Goal: Task Accomplishment & Management: Complete application form

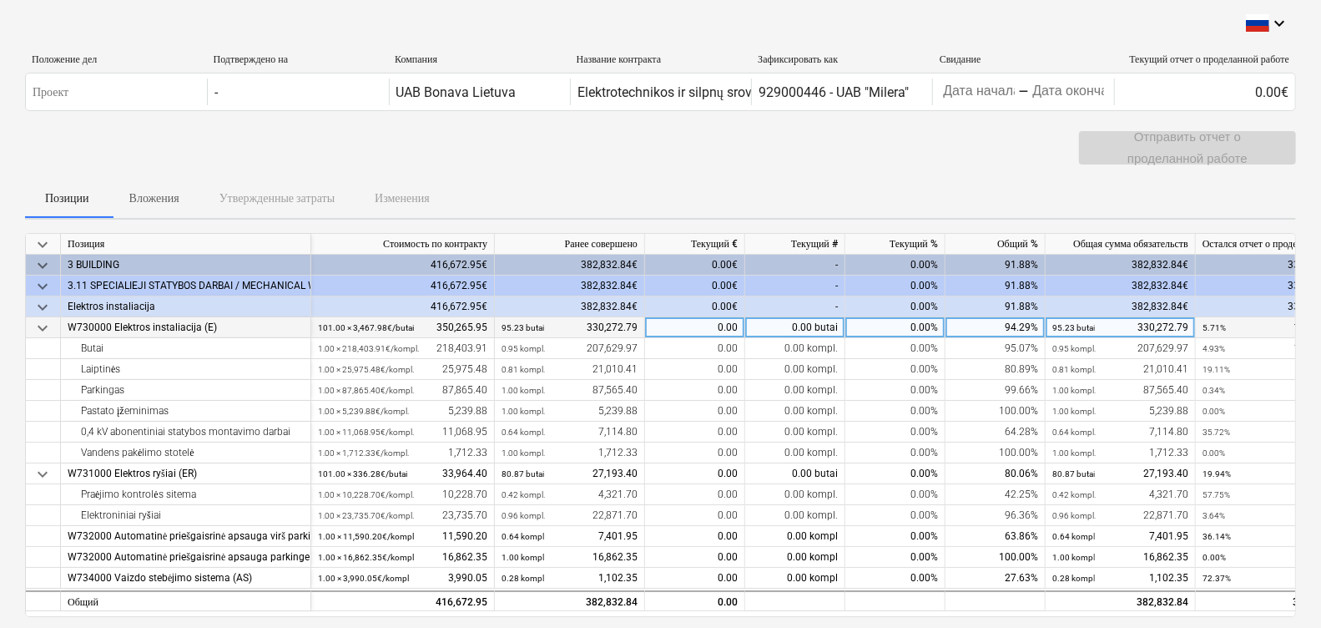
click at [700, 329] on div "0.00" at bounding box center [695, 327] width 100 height 21
type input "9562,74"
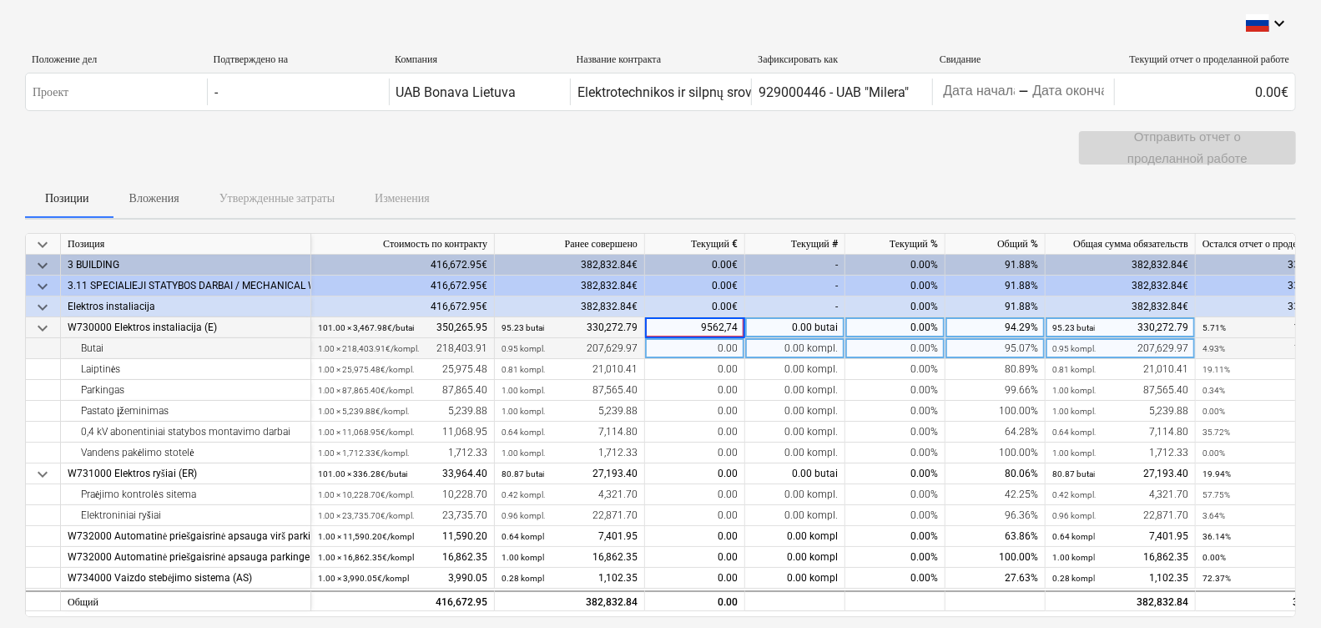
click at [705, 353] on div "0.00" at bounding box center [695, 348] width 100 height 21
click at [709, 346] on div "0.00" at bounding box center [695, 348] width 100 height 21
type input "9562,74"
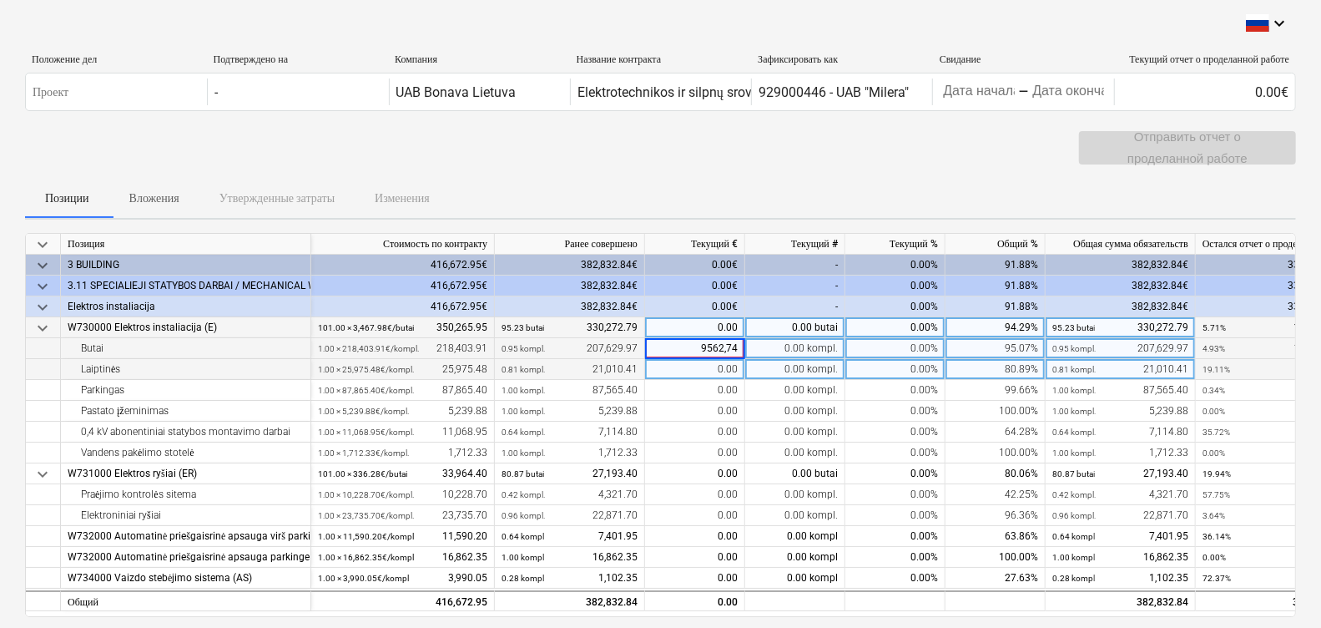
click at [688, 374] on div "0.00" at bounding box center [695, 369] width 100 height 21
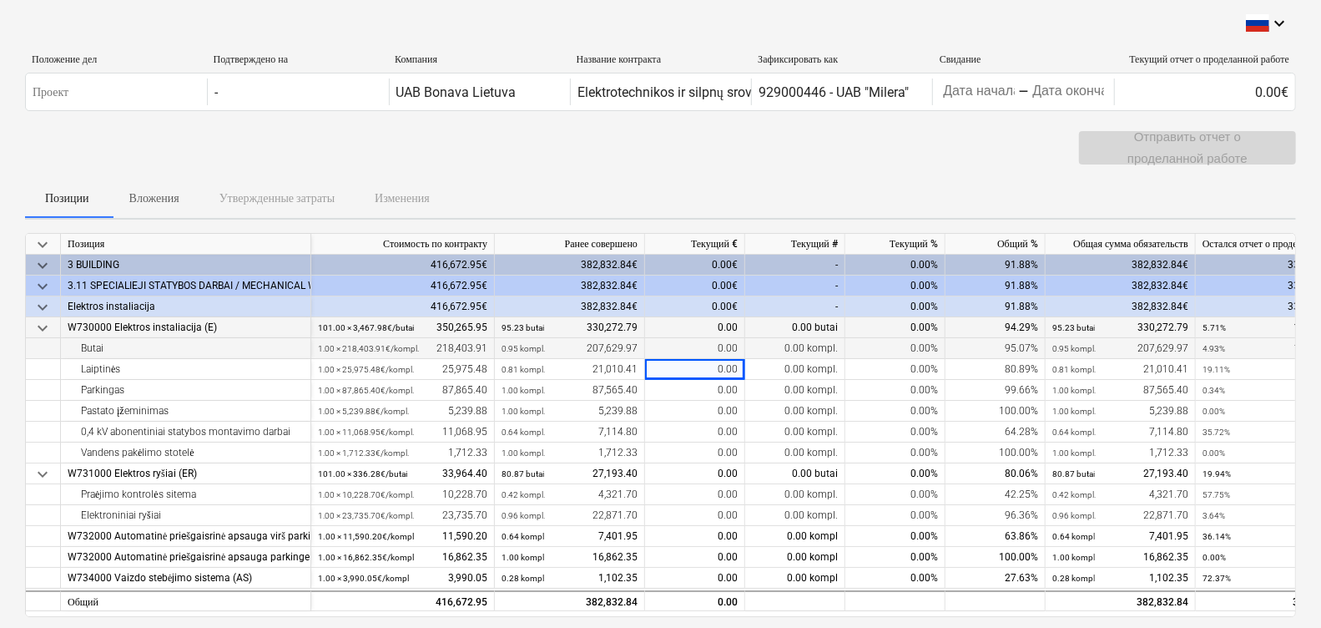
click at [708, 351] on div "0.00" at bounding box center [695, 348] width 100 height 21
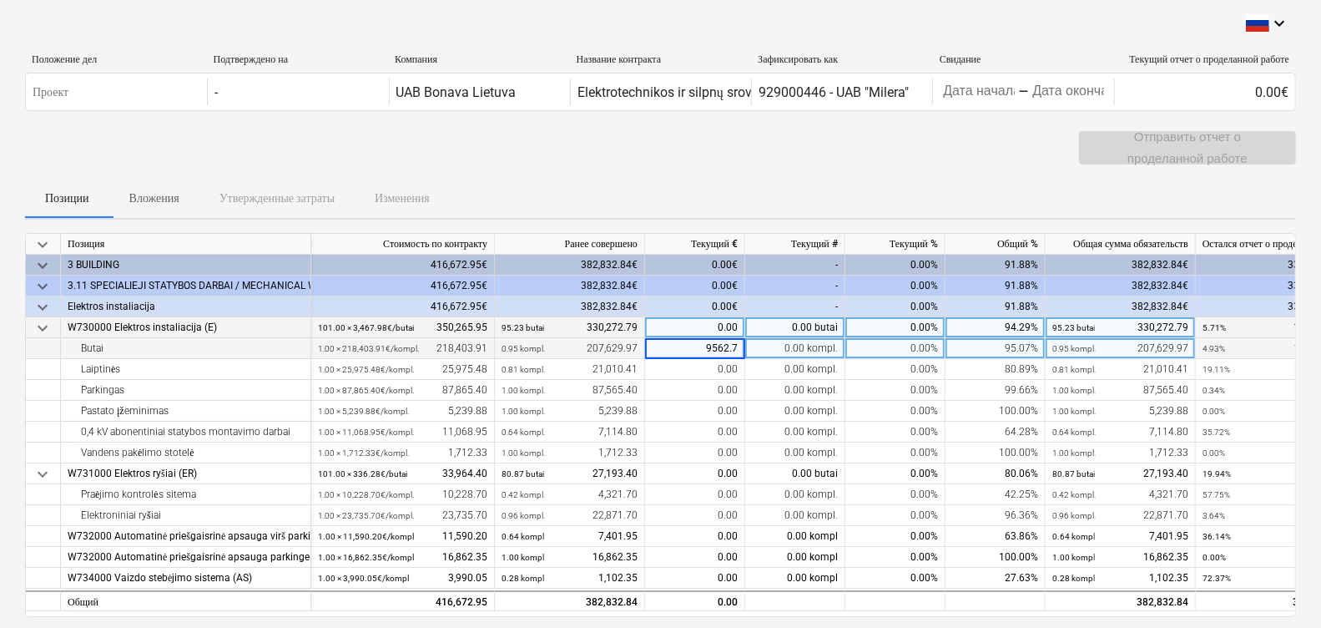
type input "9562.74"
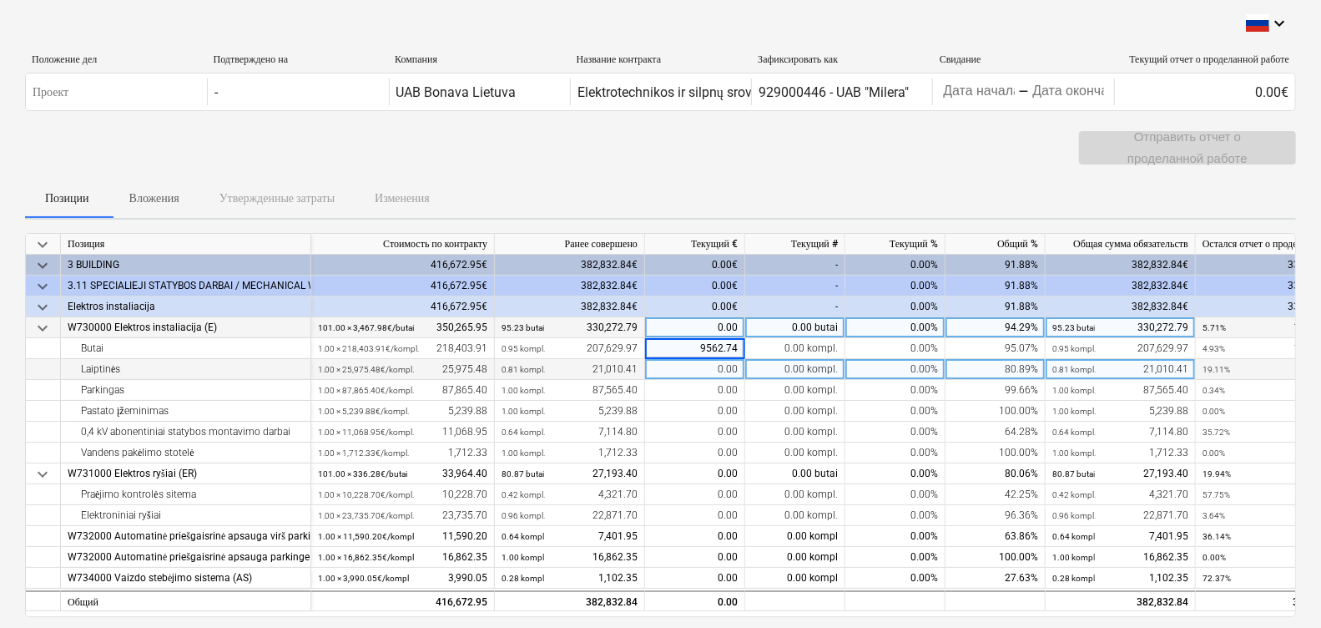
click at [724, 376] on div "0.00" at bounding box center [695, 369] width 100 height 21
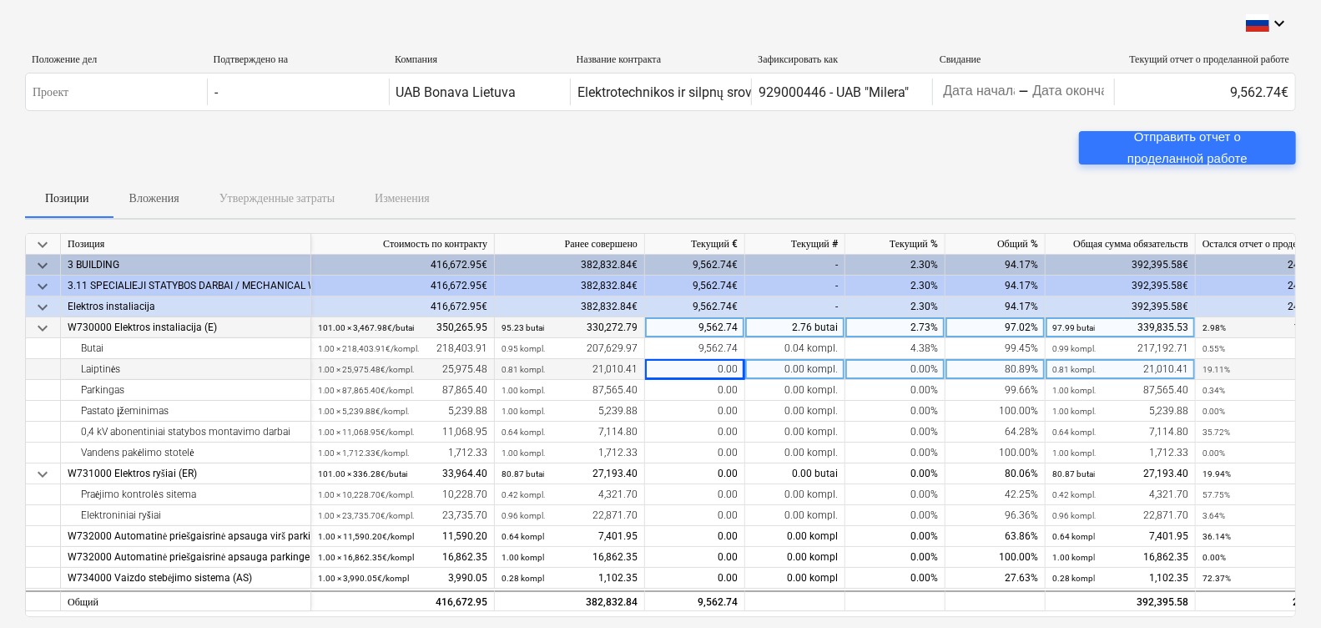
click at [719, 373] on div "0.00" at bounding box center [695, 369] width 100 height 21
type input "3333.67"
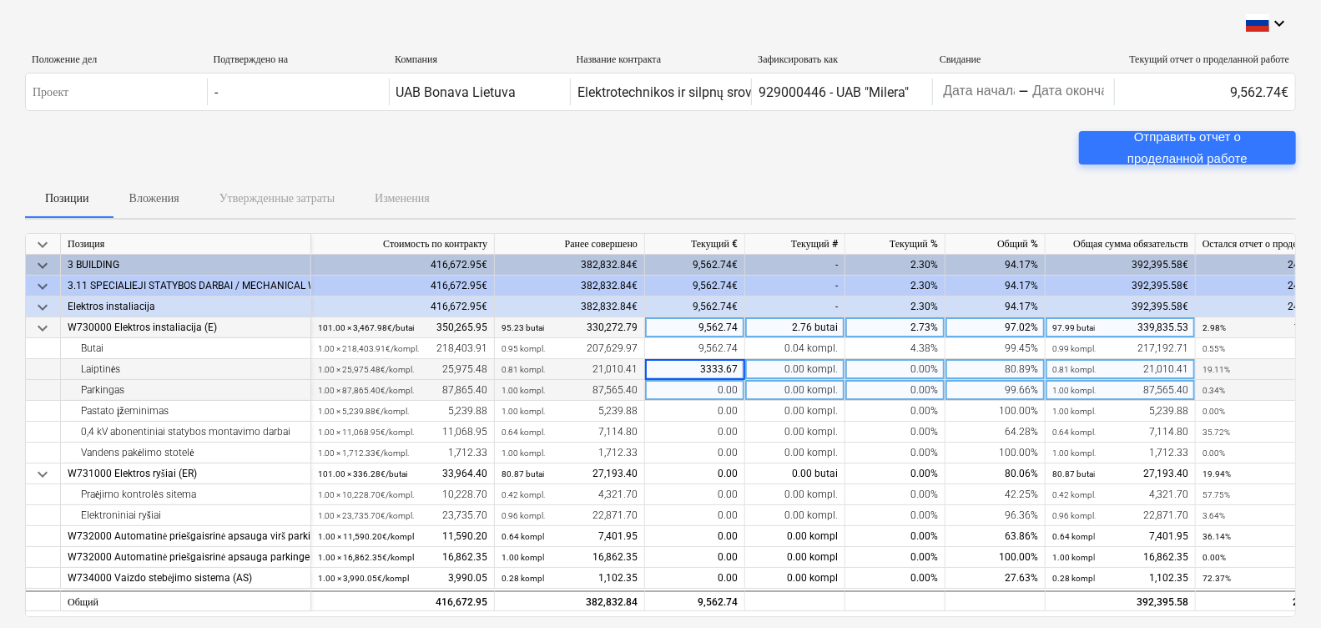
click at [723, 389] on div "0.00" at bounding box center [695, 390] width 100 height 21
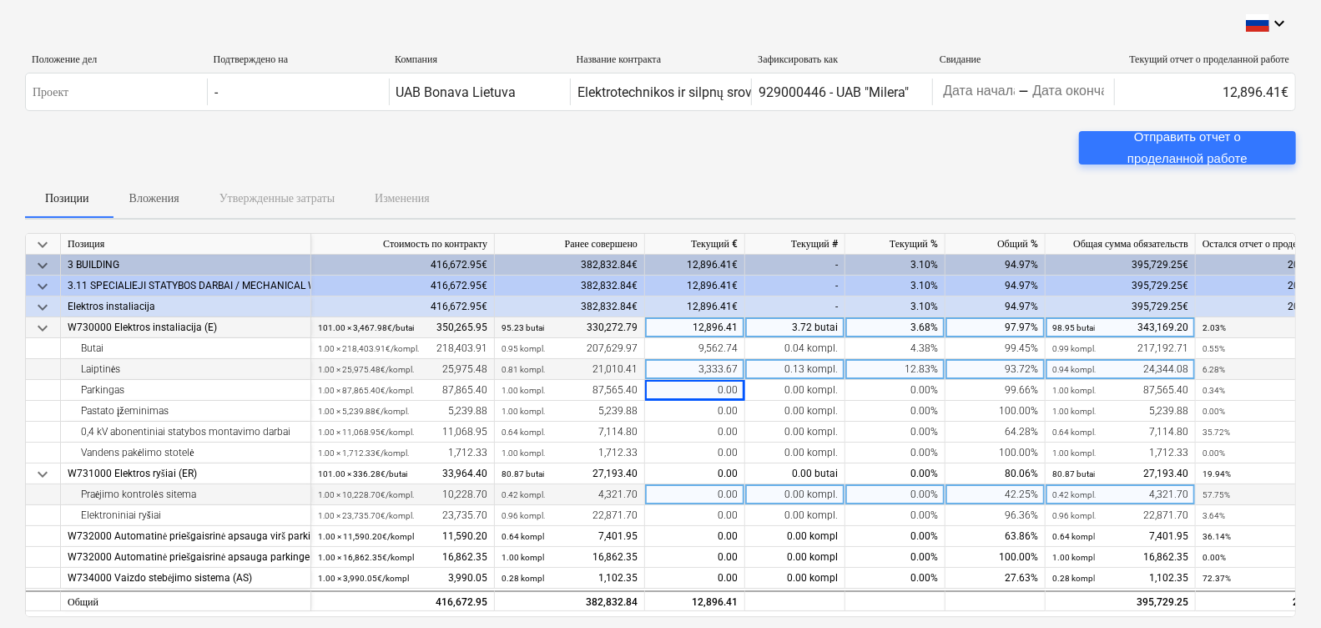
click at [693, 488] on div "0.00" at bounding box center [695, 494] width 100 height 21
type input "1563.5"
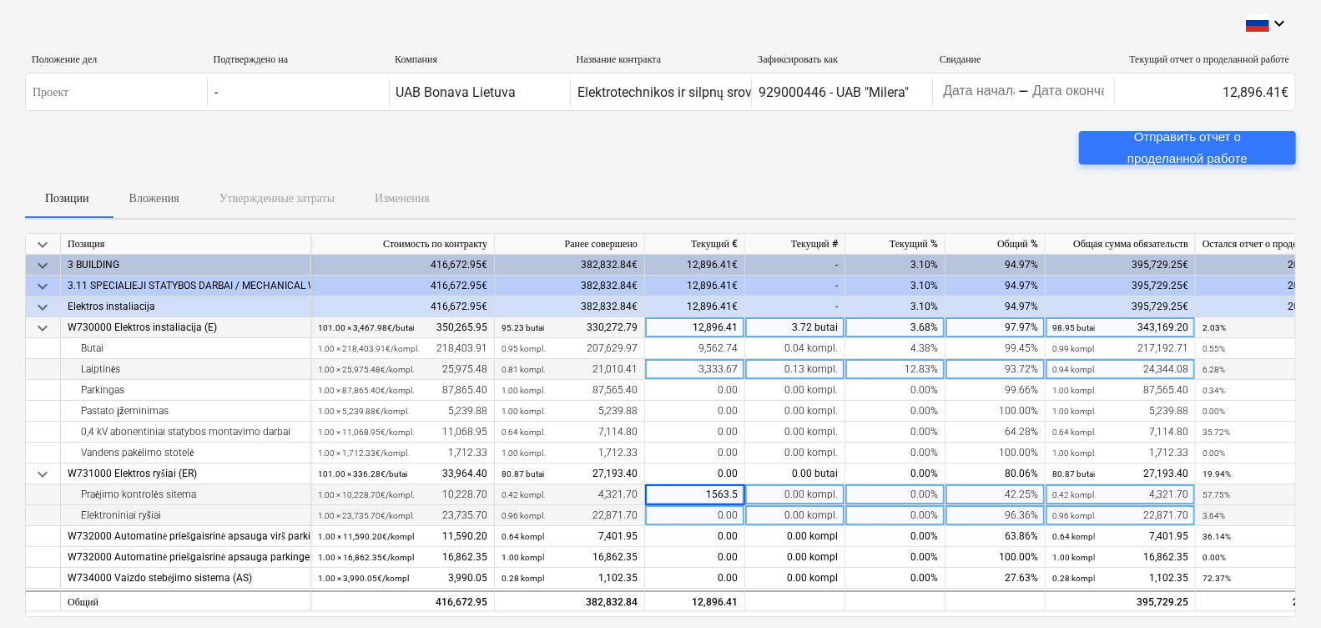
click at [685, 510] on div "0.00" at bounding box center [695, 515] width 100 height 21
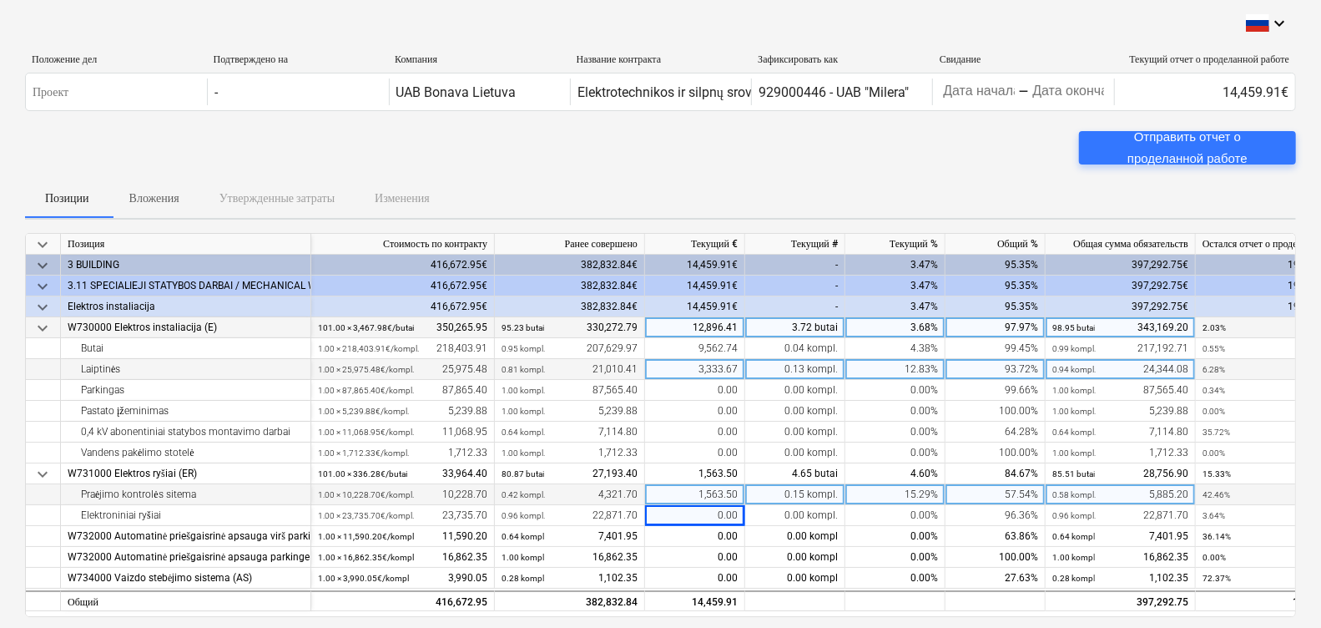
click at [736, 494] on div "1,563.50" at bounding box center [695, 494] width 100 height 21
type input "4423"
click at [599, 487] on div "0.42 kompl. 4,321.70" at bounding box center [570, 494] width 136 height 21
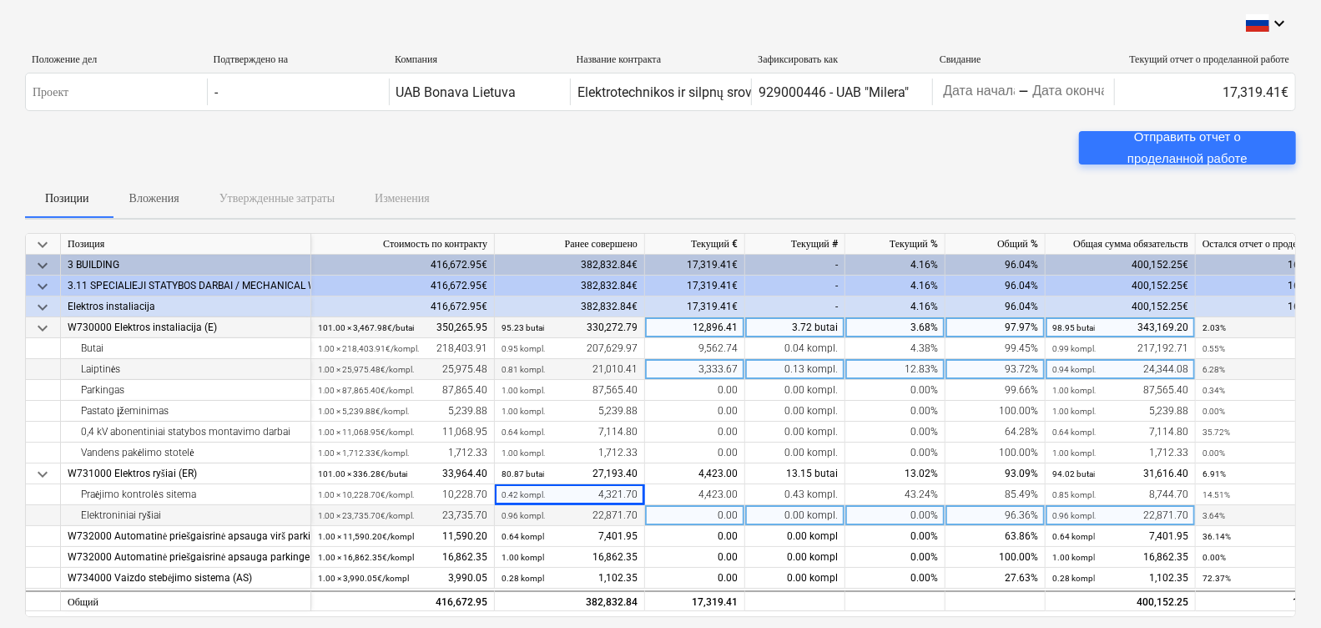
click at [688, 516] on div "0.00" at bounding box center [695, 515] width 100 height 21
click at [706, 517] on div "0.00" at bounding box center [695, 515] width 100 height 21
type input "594"
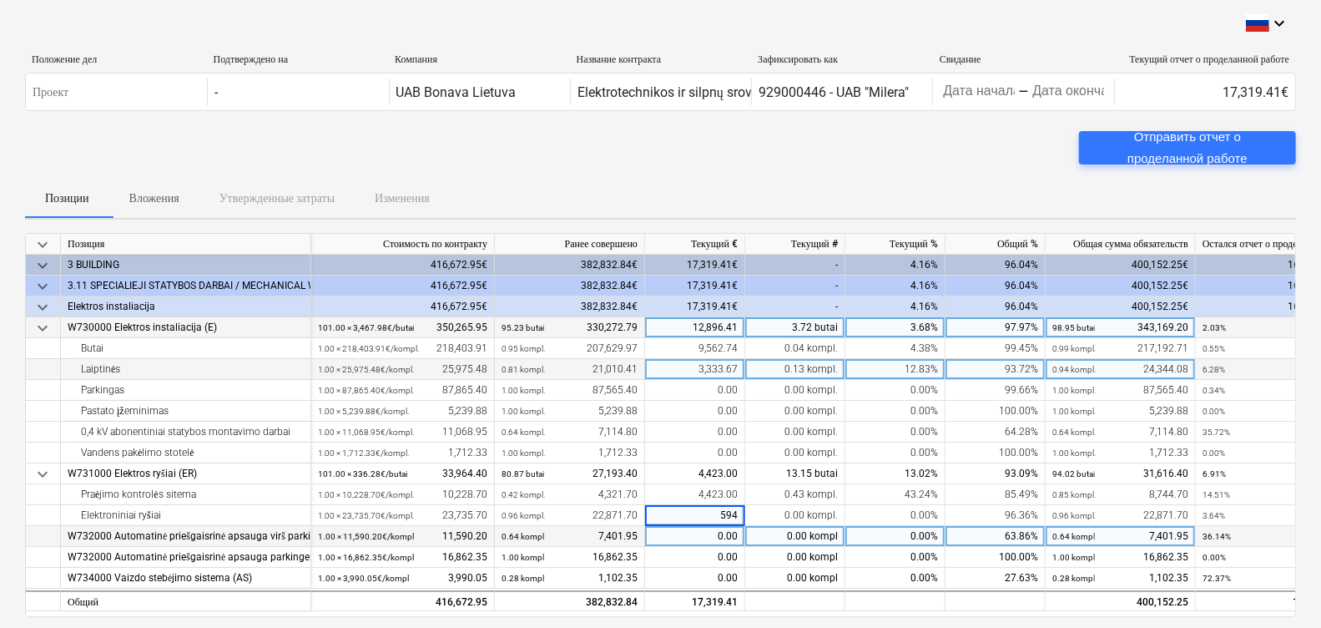
click at [704, 527] on div "0.00" at bounding box center [695, 536] width 100 height 21
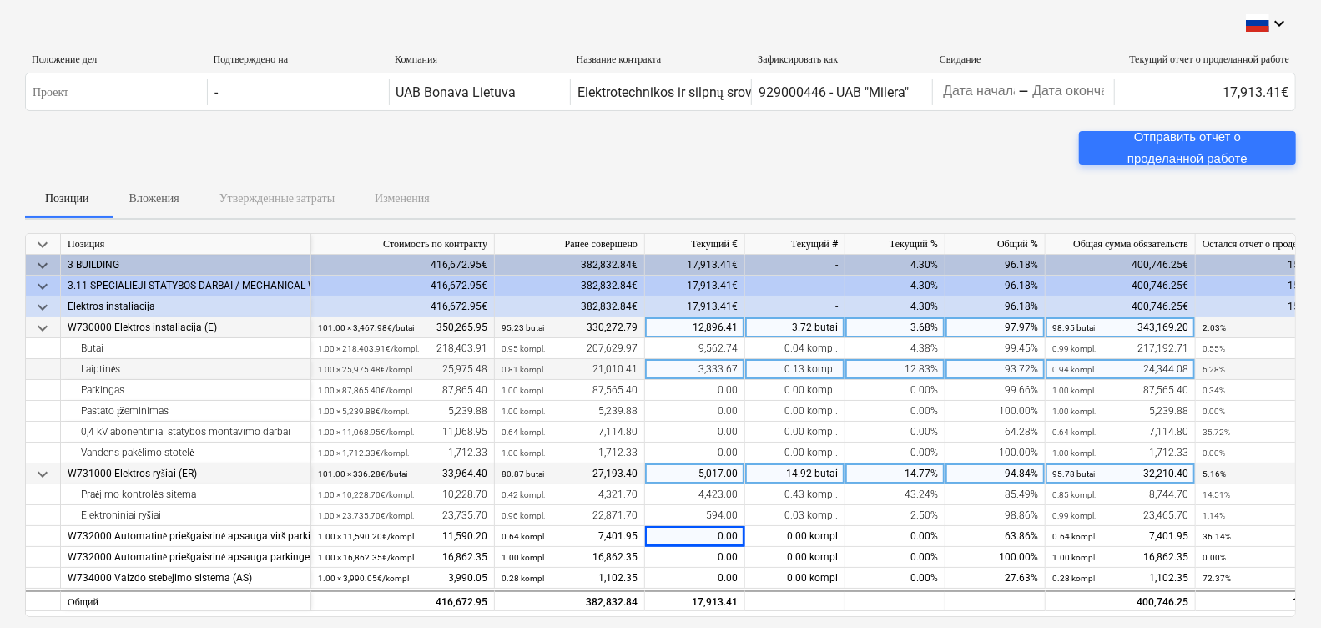
scroll to position [103, 0]
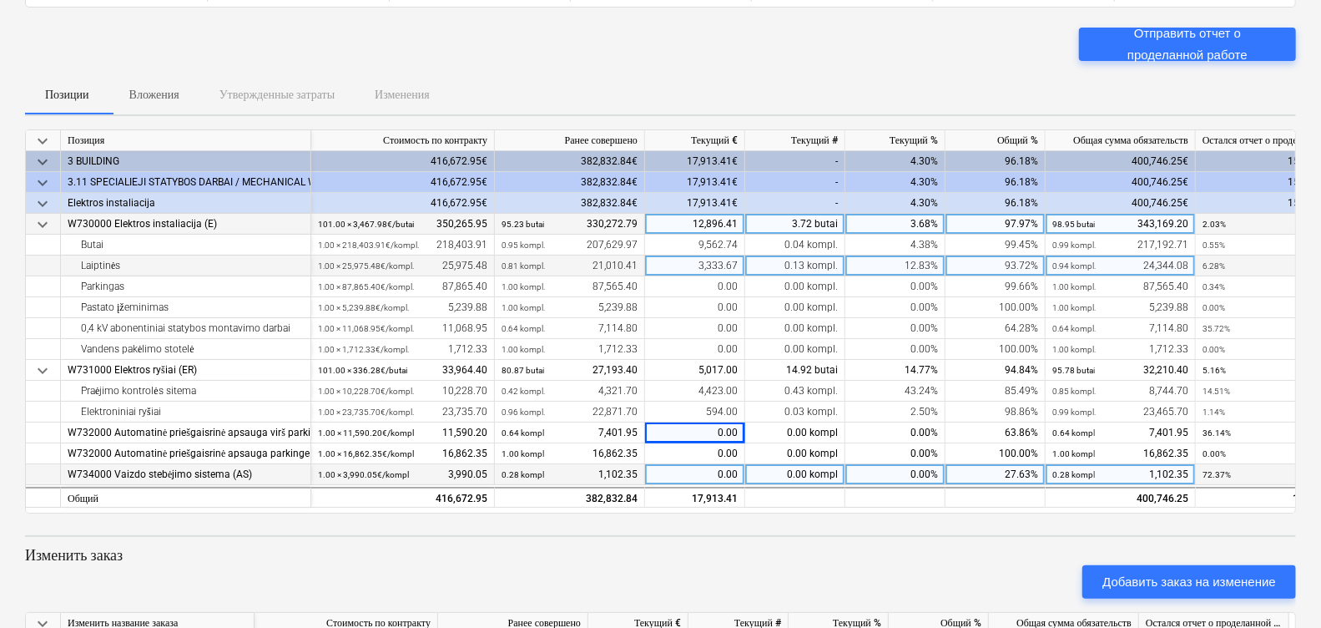
click at [726, 469] on div "0.00" at bounding box center [695, 474] width 100 height 21
type input "1865.4"
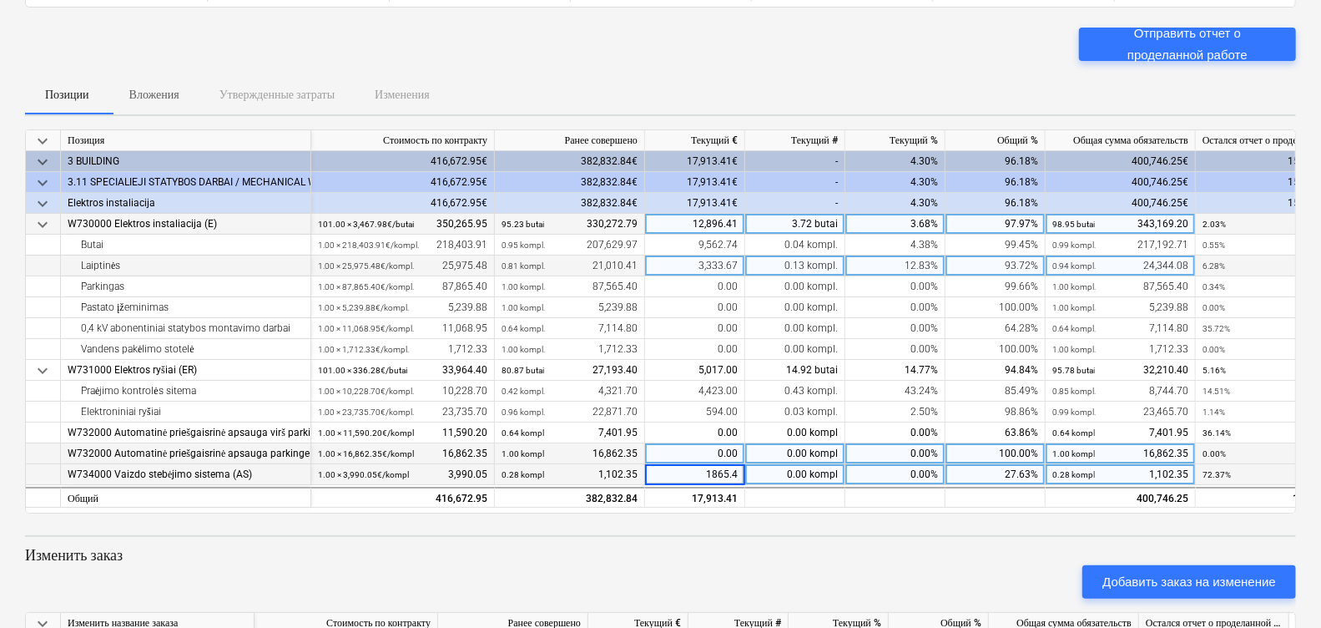
click at [703, 445] on div "0.00" at bounding box center [695, 453] width 100 height 21
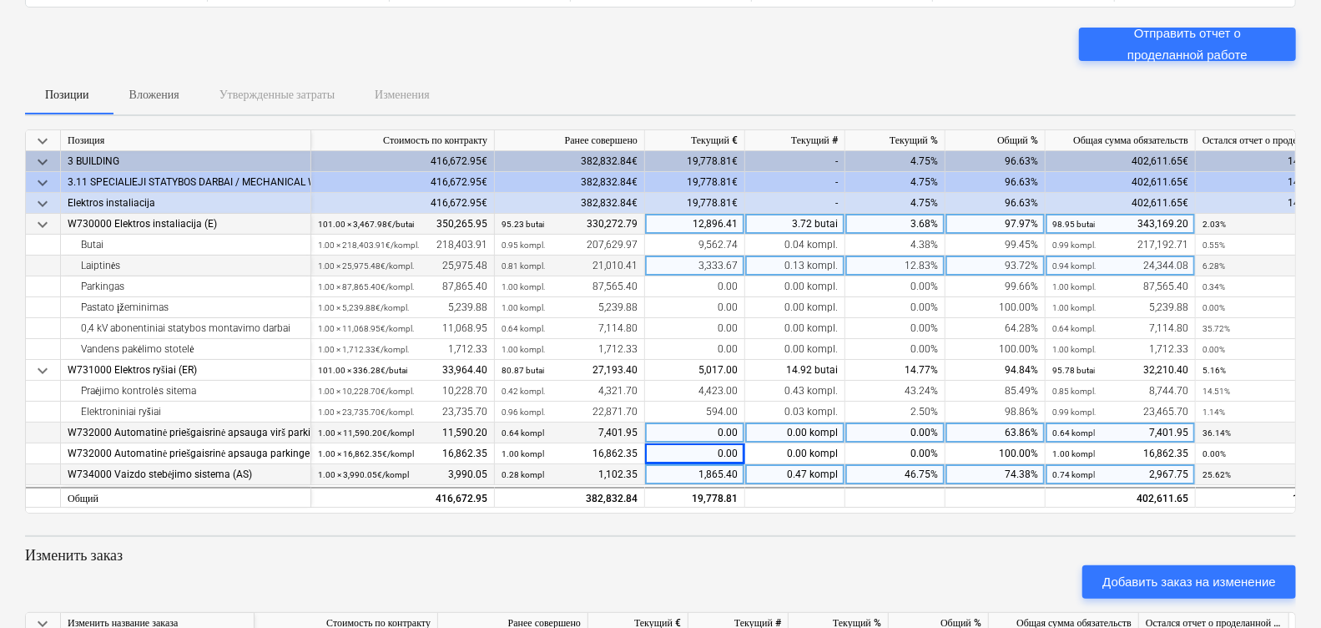
click at [688, 431] on div "0.00" at bounding box center [695, 432] width 100 height 21
click at [732, 431] on div "0.00" at bounding box center [695, 432] width 100 height 21
type input "2857.35"
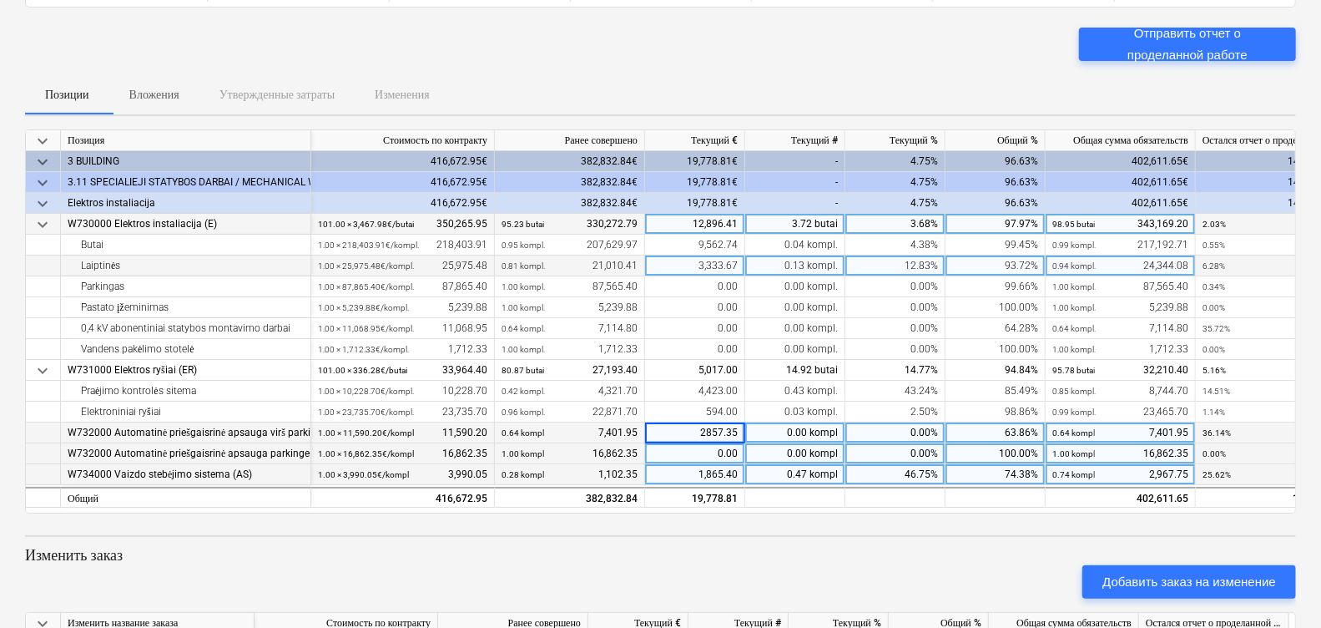
click at [728, 445] on div "0.00" at bounding box center [695, 453] width 100 height 21
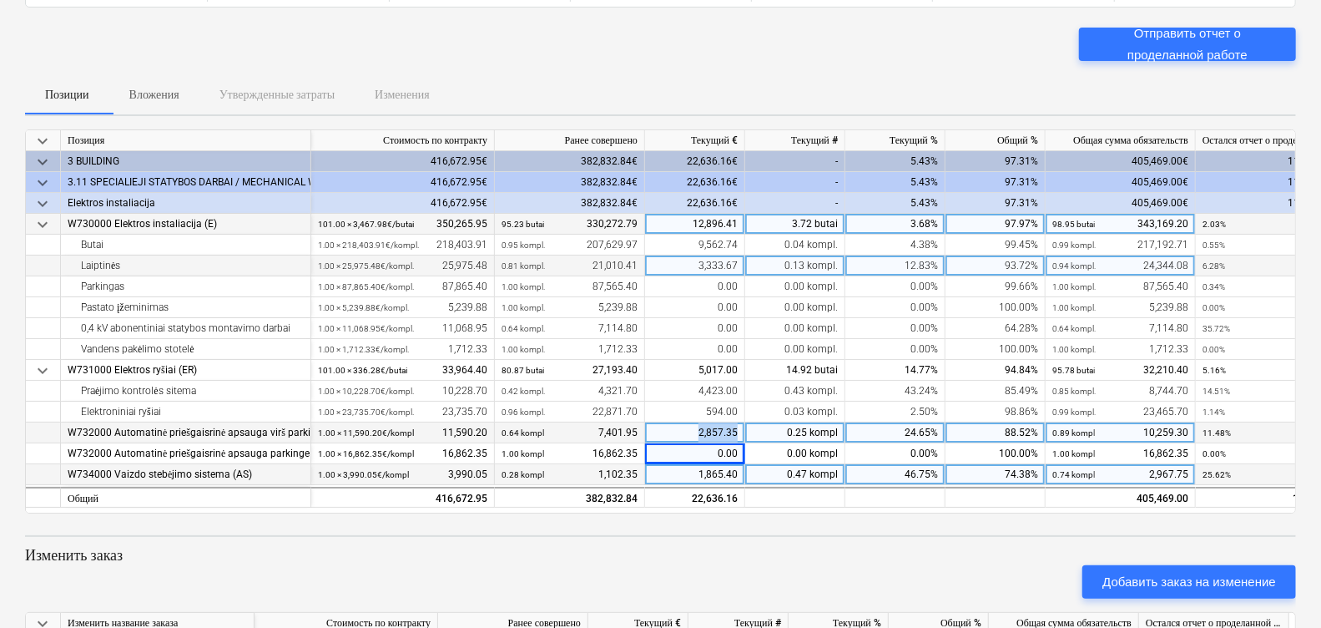
drag, startPoint x: 688, startPoint y: 426, endPoint x: 755, endPoint y: 426, distance: 66.8
click at [0, 0] on div "W732000 Automatinė priešgaisrinė apsauga virš parkingo (GSS) 1.00 × 11,590.20€ …" at bounding box center [0, 0] width 0 height 0
drag, startPoint x: 755, startPoint y: 426, endPoint x: 726, endPoint y: 431, distance: 29.6
copy div "2,857.35"
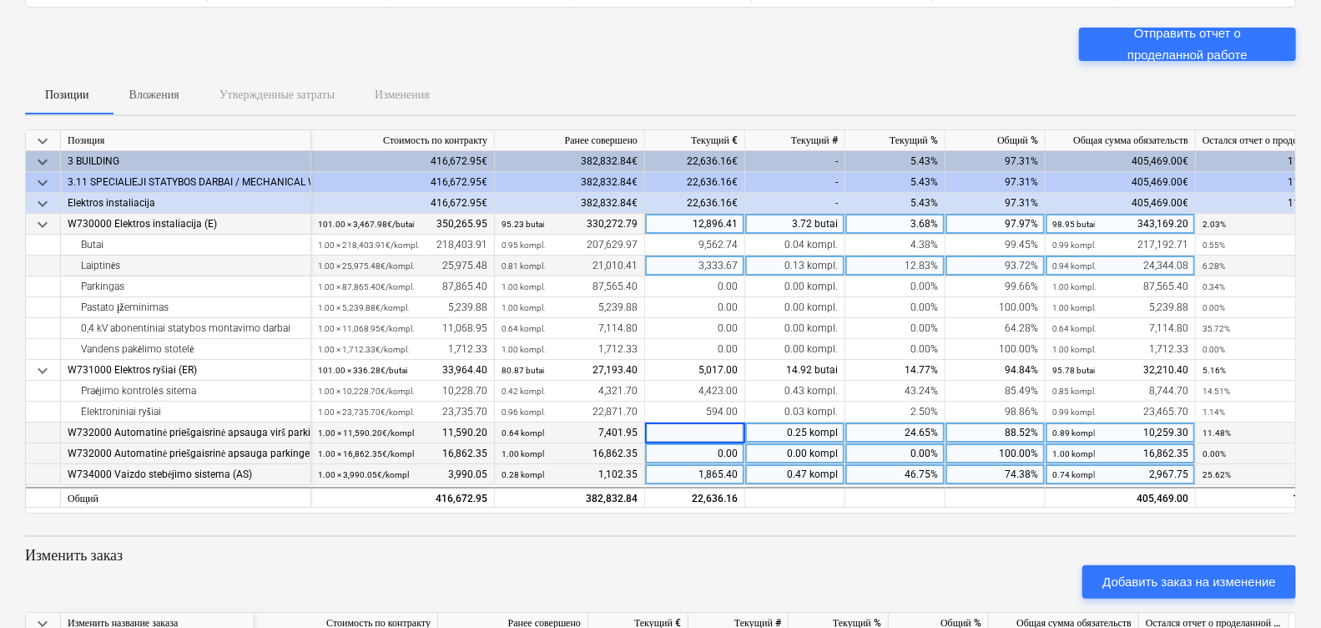
click at [713, 461] on div "0.00" at bounding box center [695, 453] width 100 height 21
click at [722, 434] on div "2,857.35" at bounding box center [695, 432] width 100 height 21
click at [713, 451] on div "0.00" at bounding box center [695, 453] width 100 height 21
click at [715, 446] on div "0.00" at bounding box center [695, 453] width 100 height 21
type input "2,857.35"
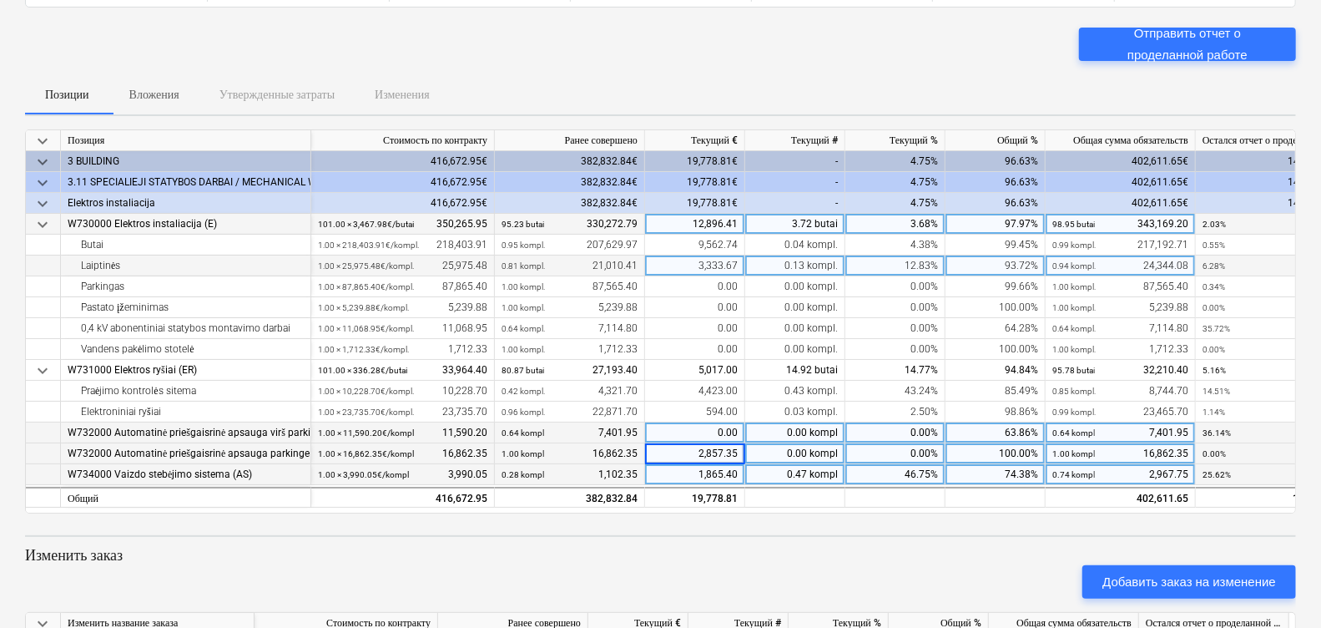
click at [692, 422] on div "0.00" at bounding box center [695, 432] width 100 height 21
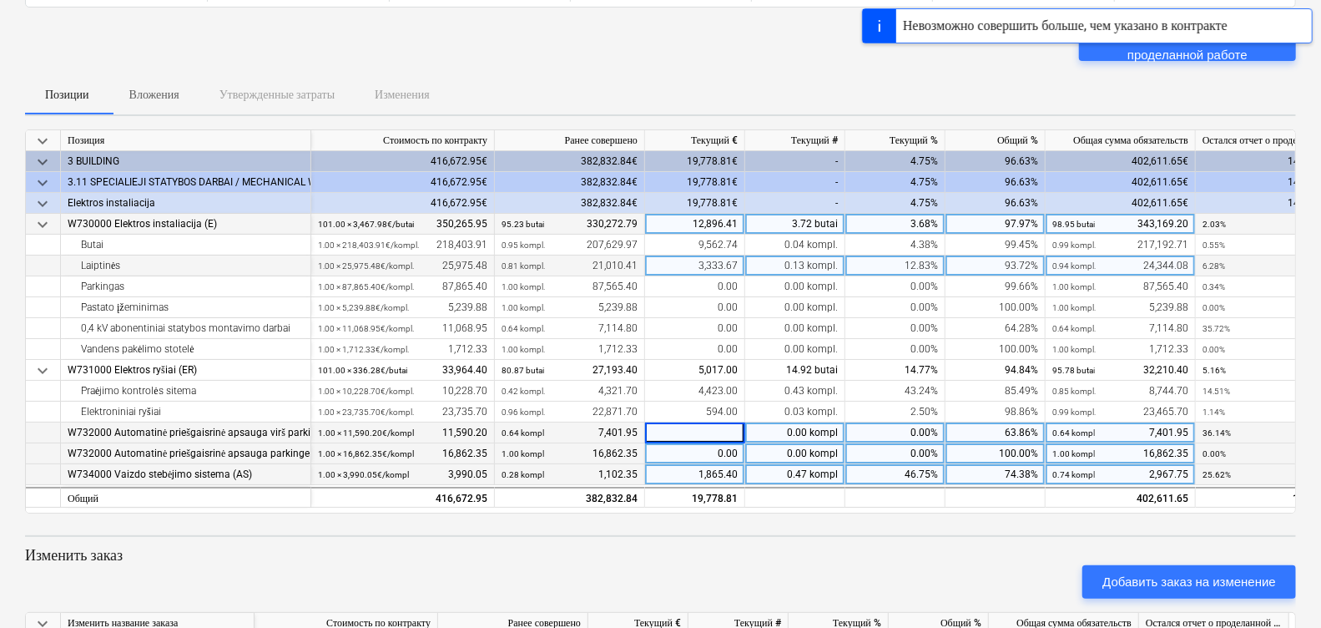
click at [696, 439] on input at bounding box center [694, 432] width 99 height 20
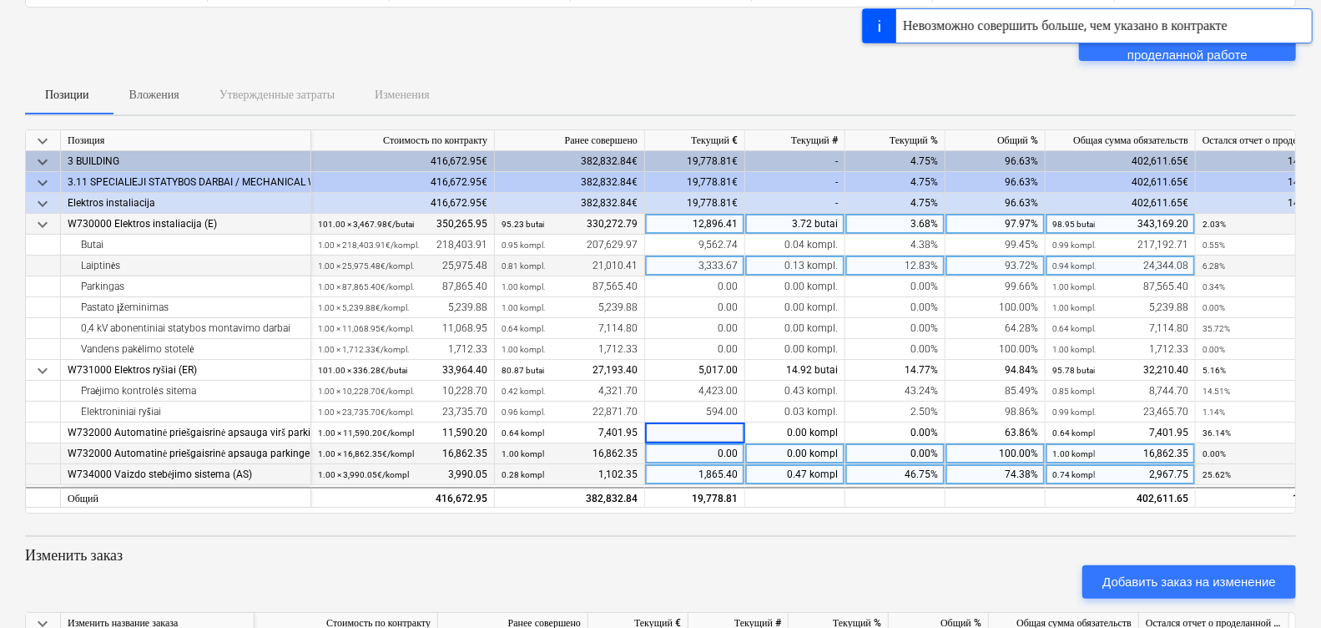
click at [688, 451] on div "0.00" at bounding box center [695, 453] width 100 height 21
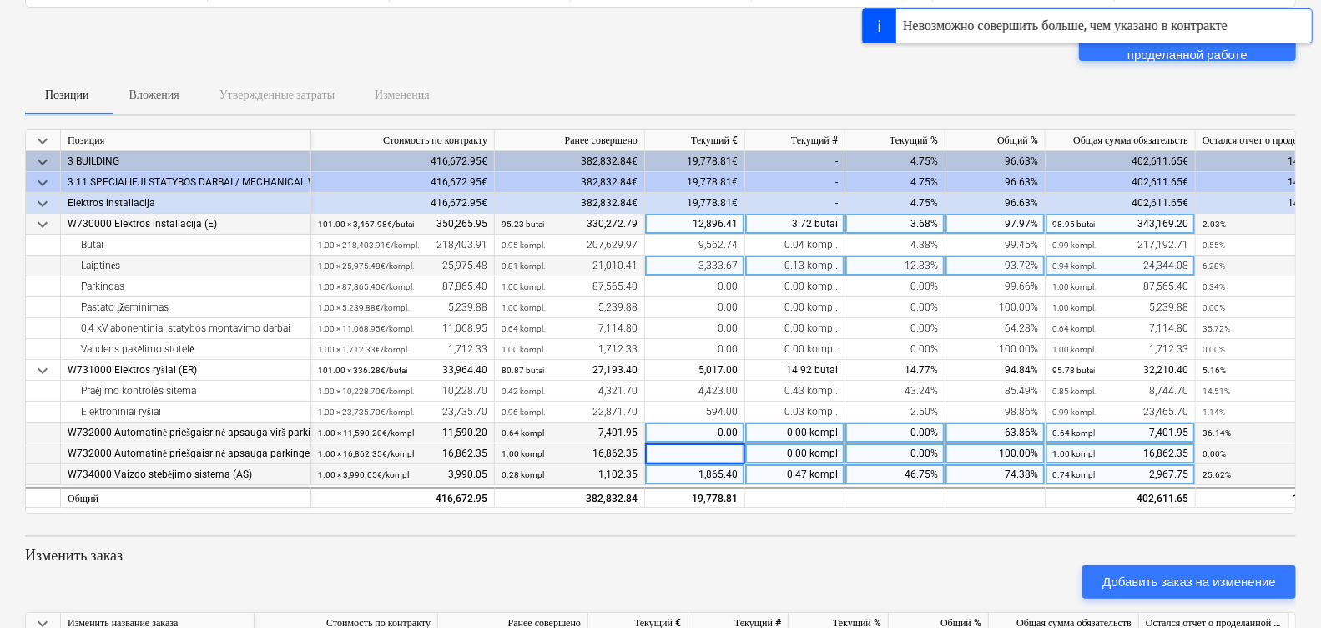
click at [705, 430] on div "0.00" at bounding box center [695, 432] width 100 height 21
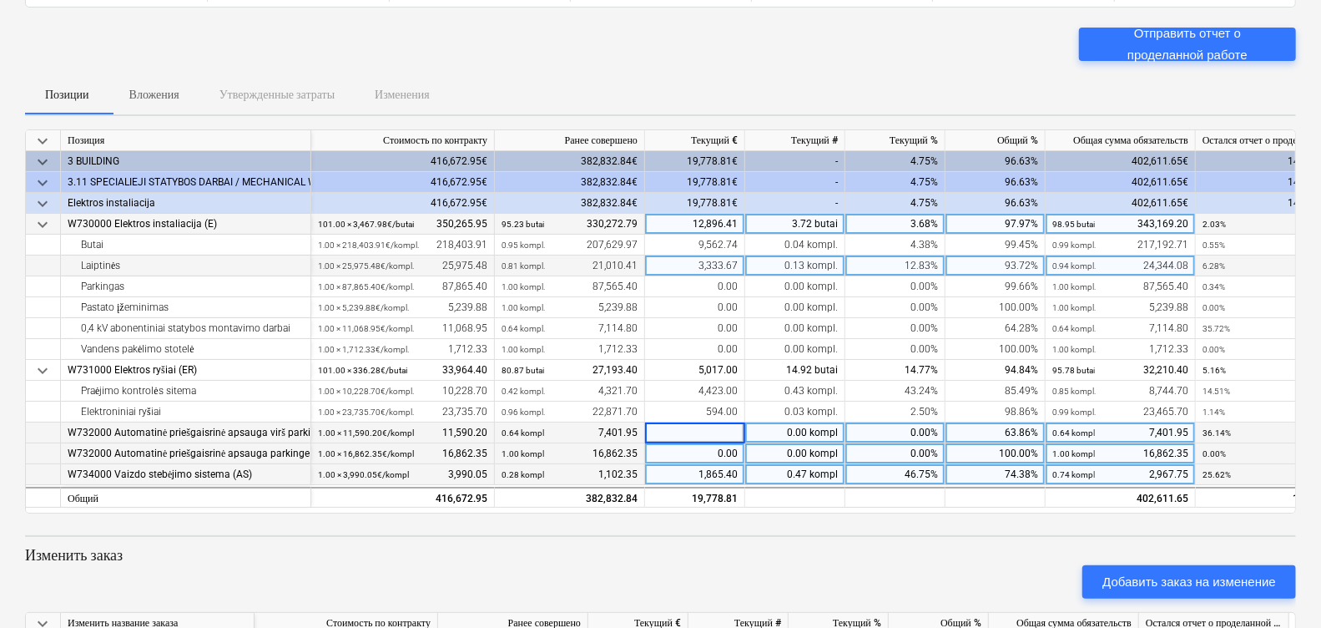
type input "2,857.35"
click at [700, 455] on div "0.00" at bounding box center [695, 453] width 100 height 21
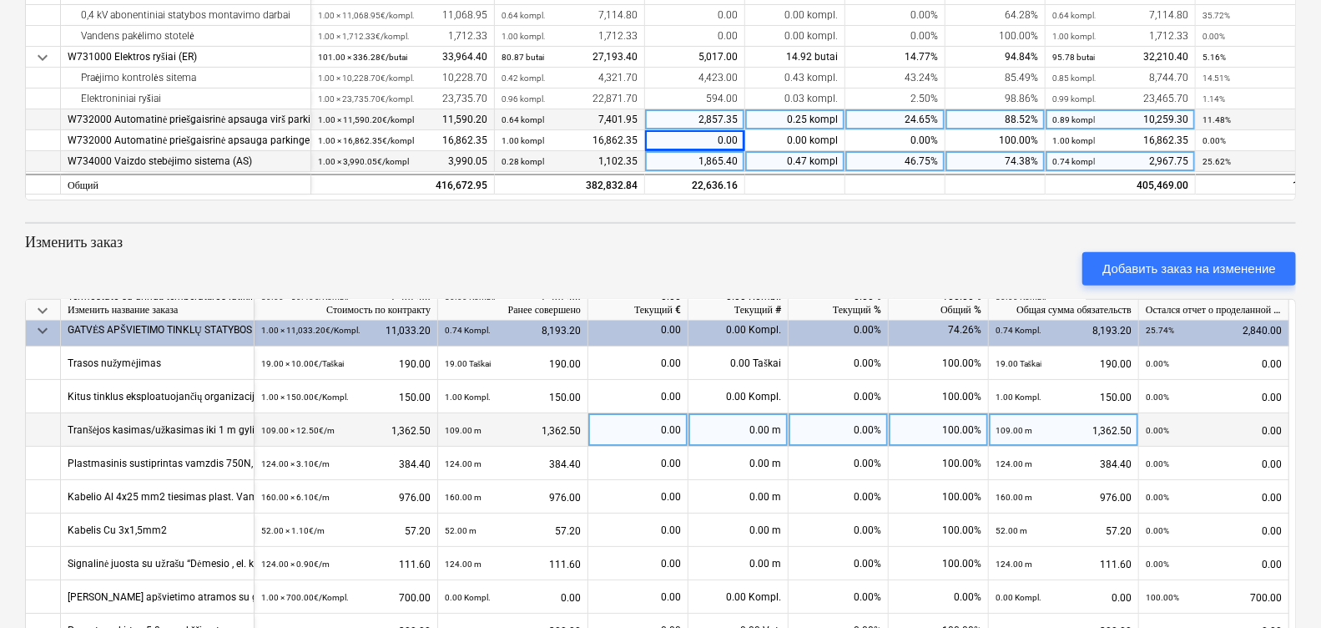
scroll to position [313, 0]
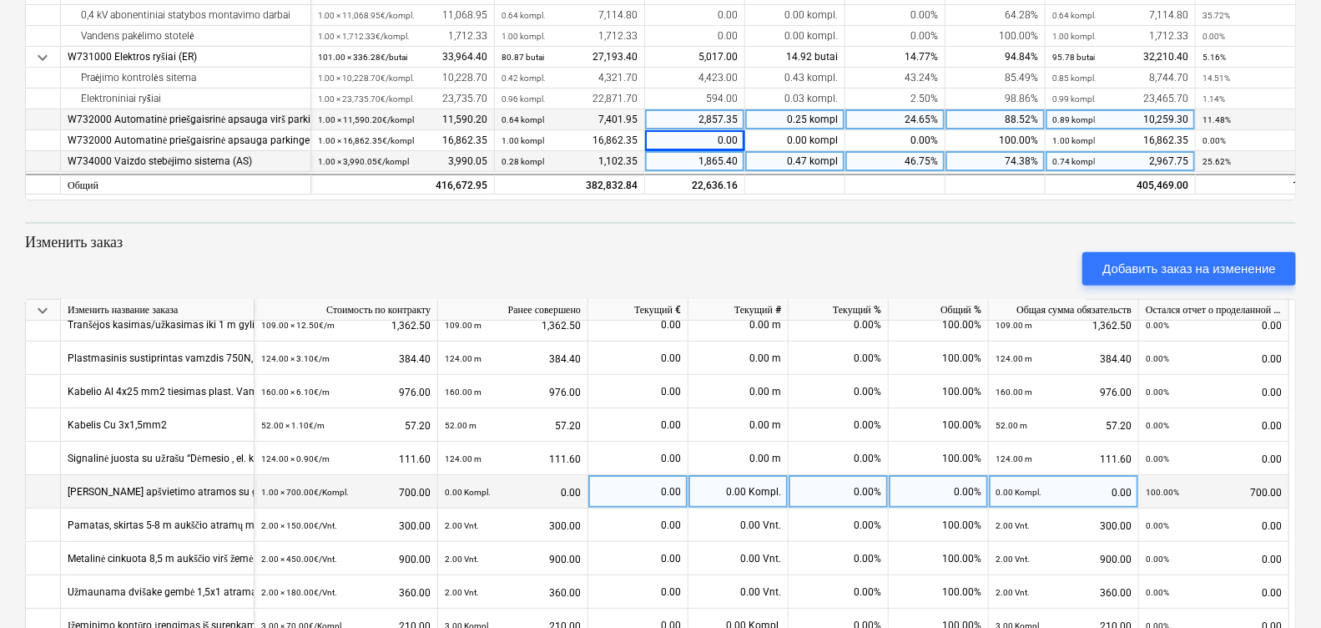
click at [738, 492] on div "0.00 Kompl." at bounding box center [738, 491] width 100 height 33
type input "1"
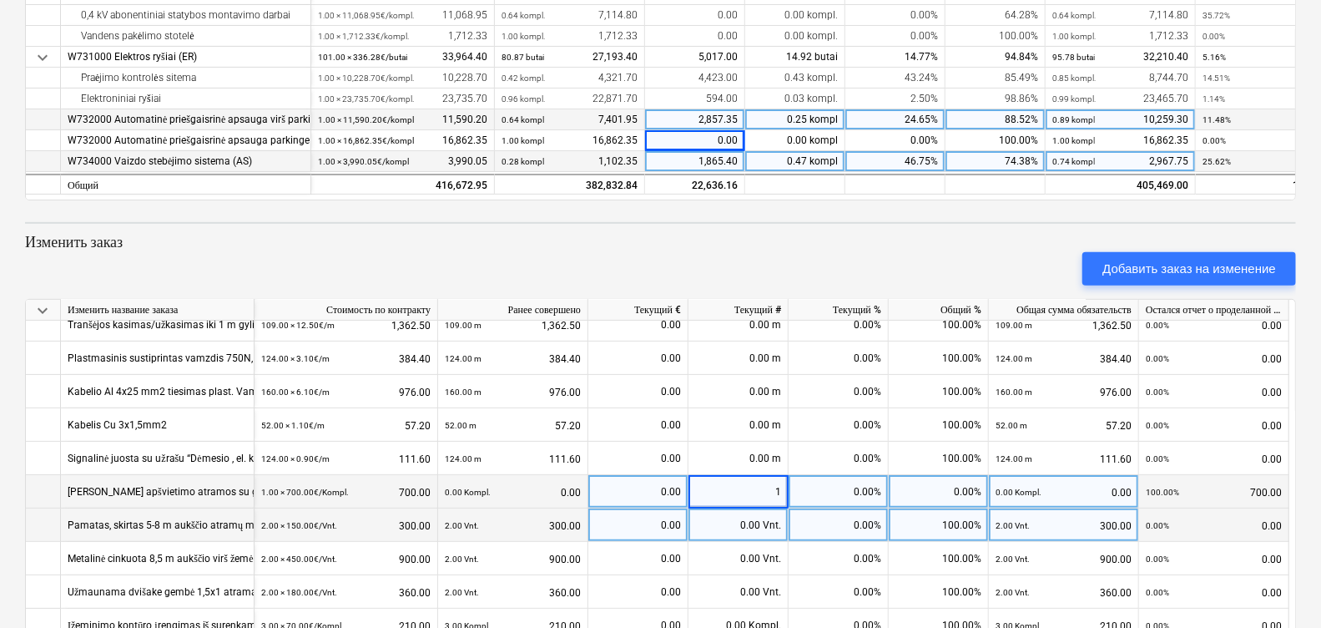
click at [657, 520] on div "0.00" at bounding box center [638, 524] width 86 height 33
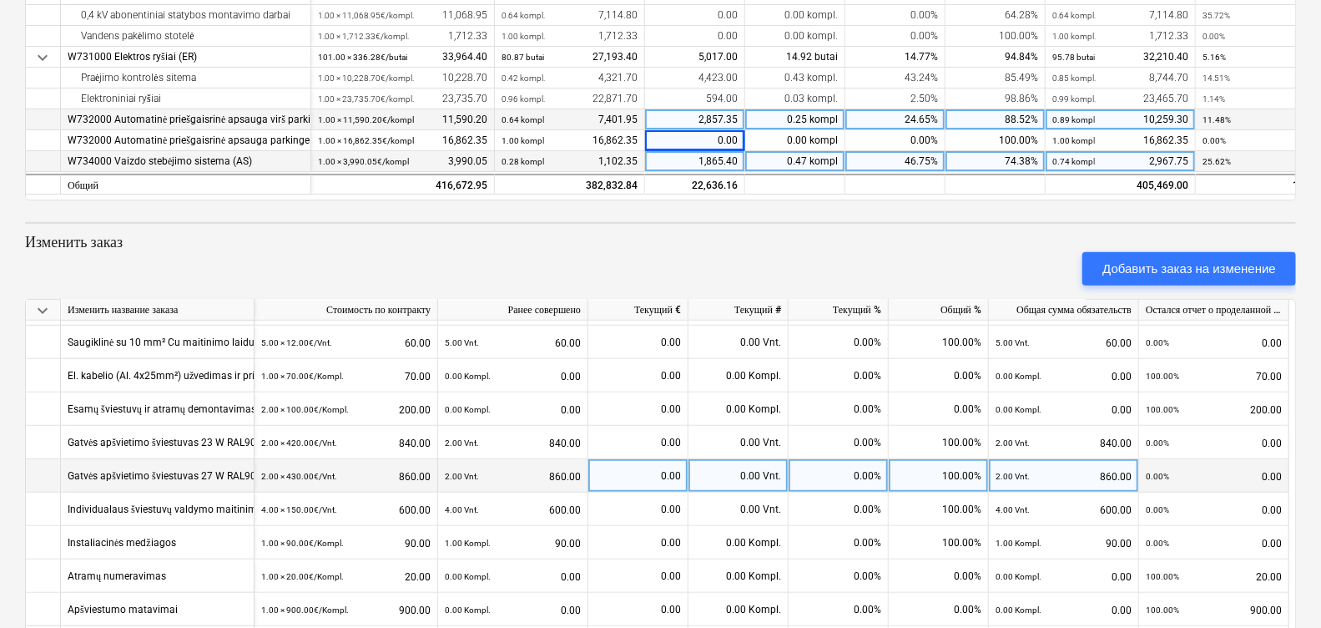
scroll to position [626, 0]
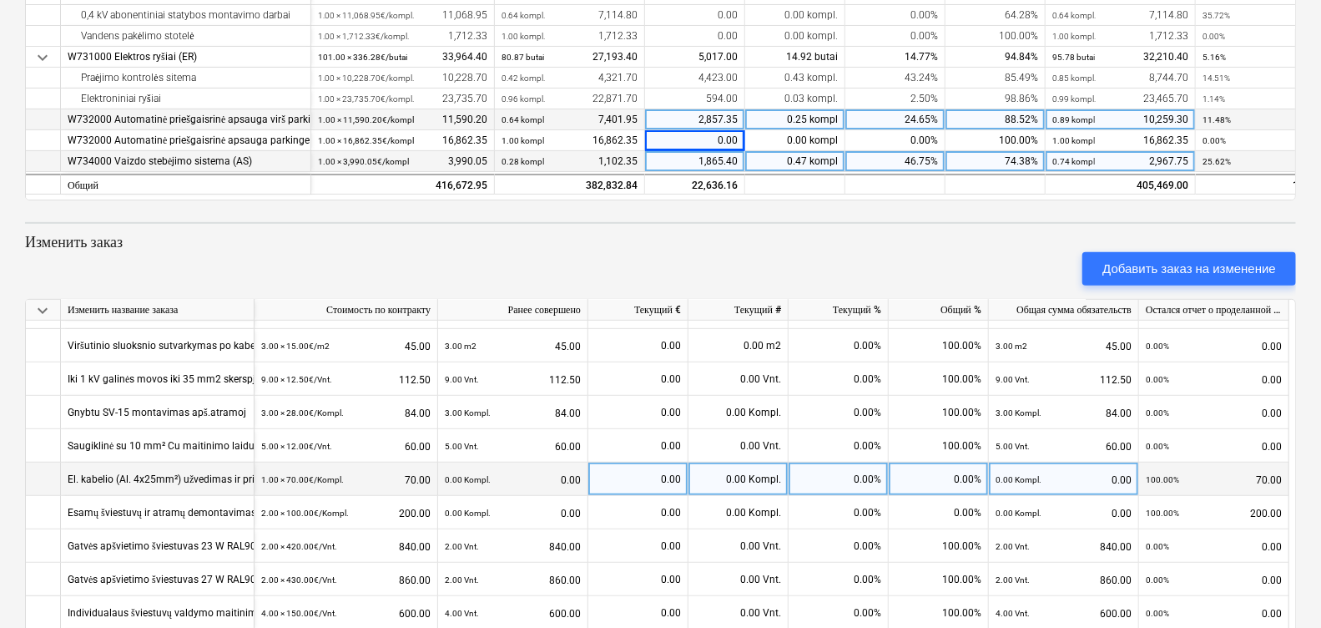
click at [743, 476] on div "0.00 Kompl." at bounding box center [738, 478] width 100 height 33
type input "1"
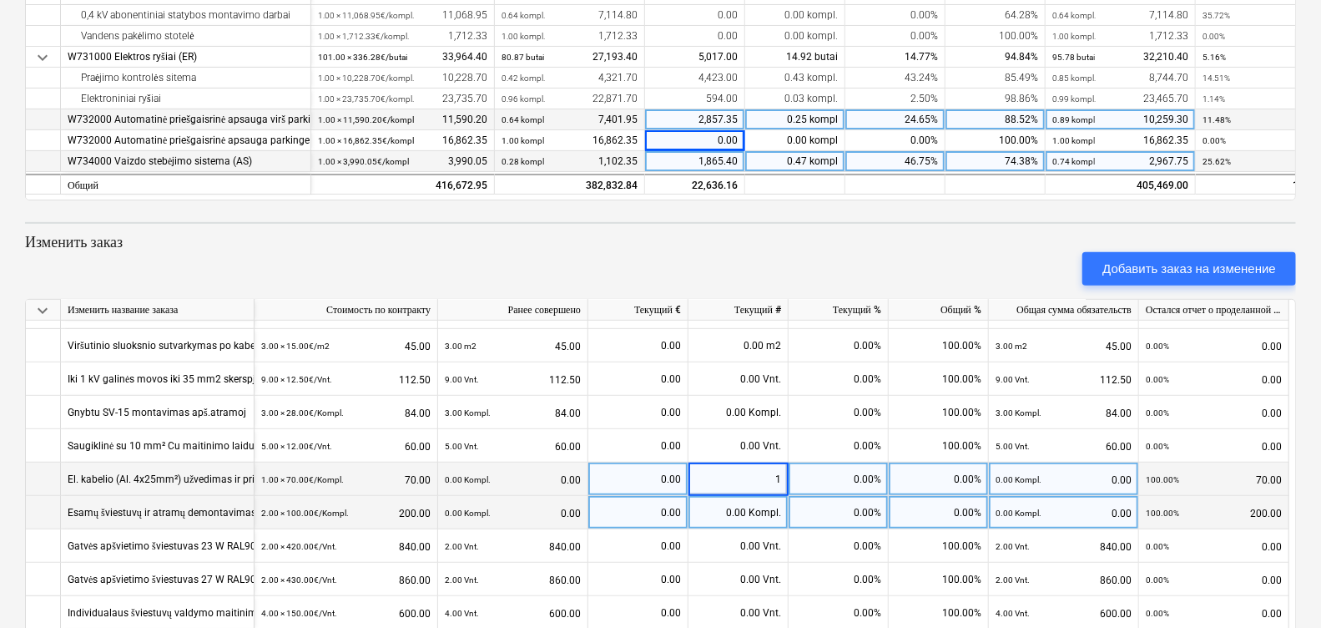
click at [639, 517] on div "0.00" at bounding box center [638, 512] width 86 height 33
click at [750, 517] on div "0.00 Kompl." at bounding box center [738, 512] width 100 height 33
type input "2"
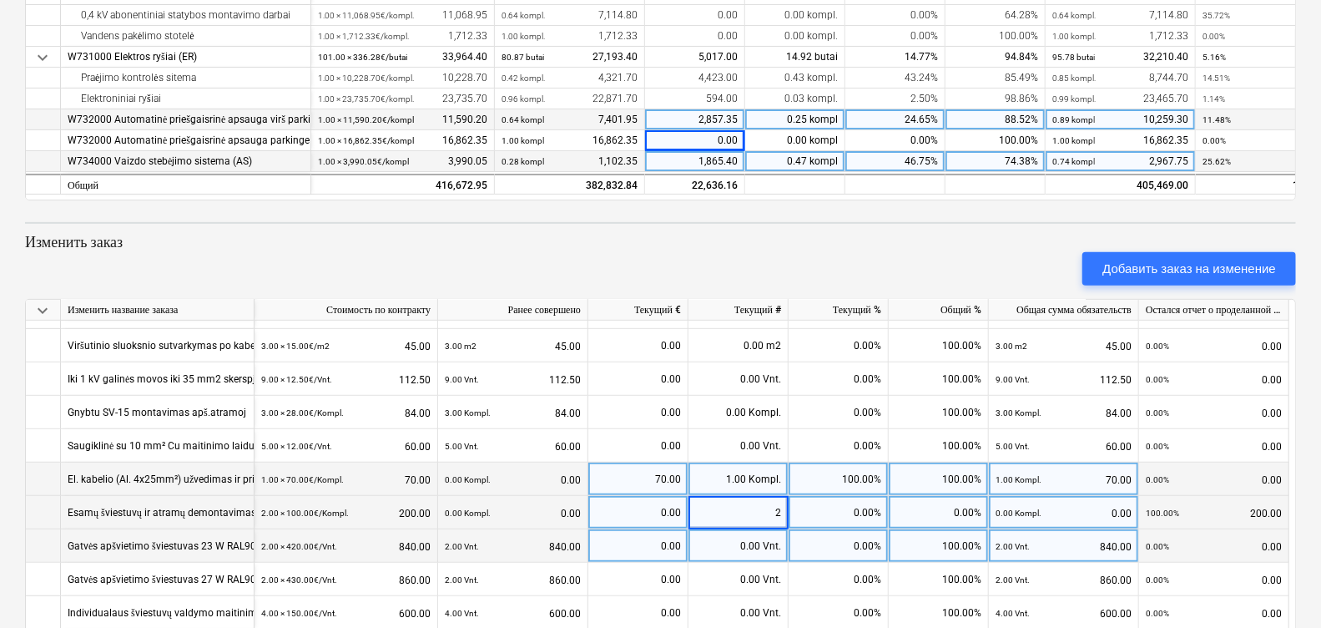
click at [653, 547] on div "0.00" at bounding box center [638, 545] width 86 height 33
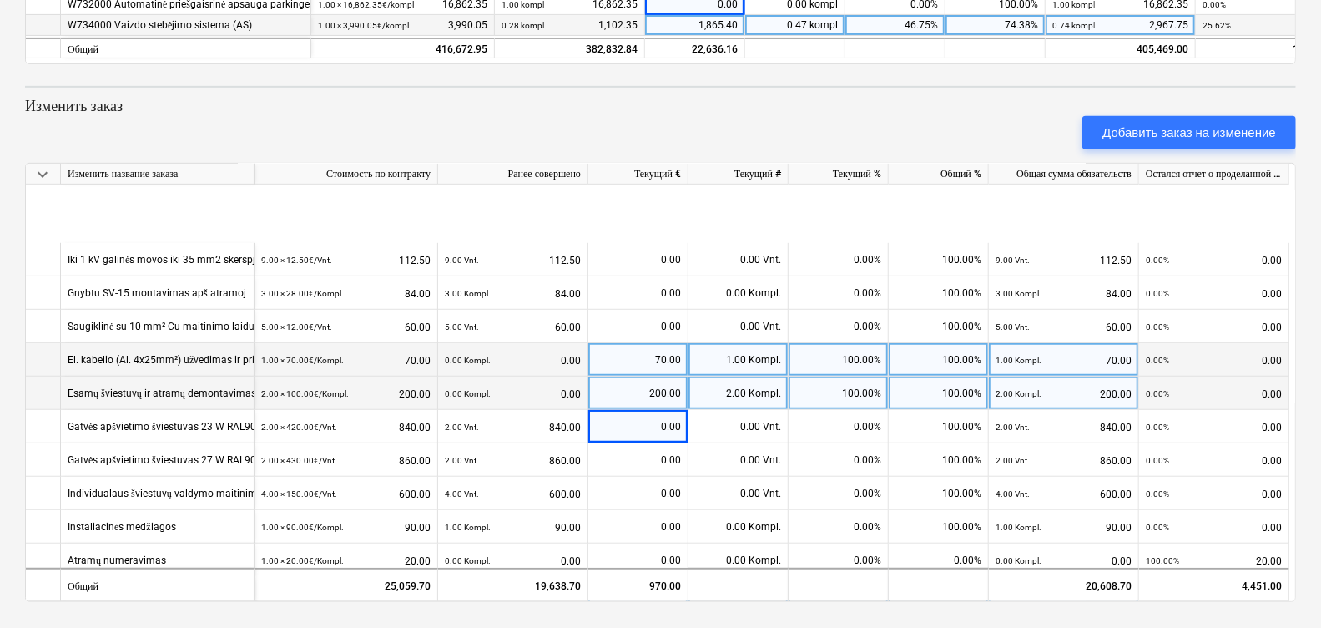
scroll to position [817, 0]
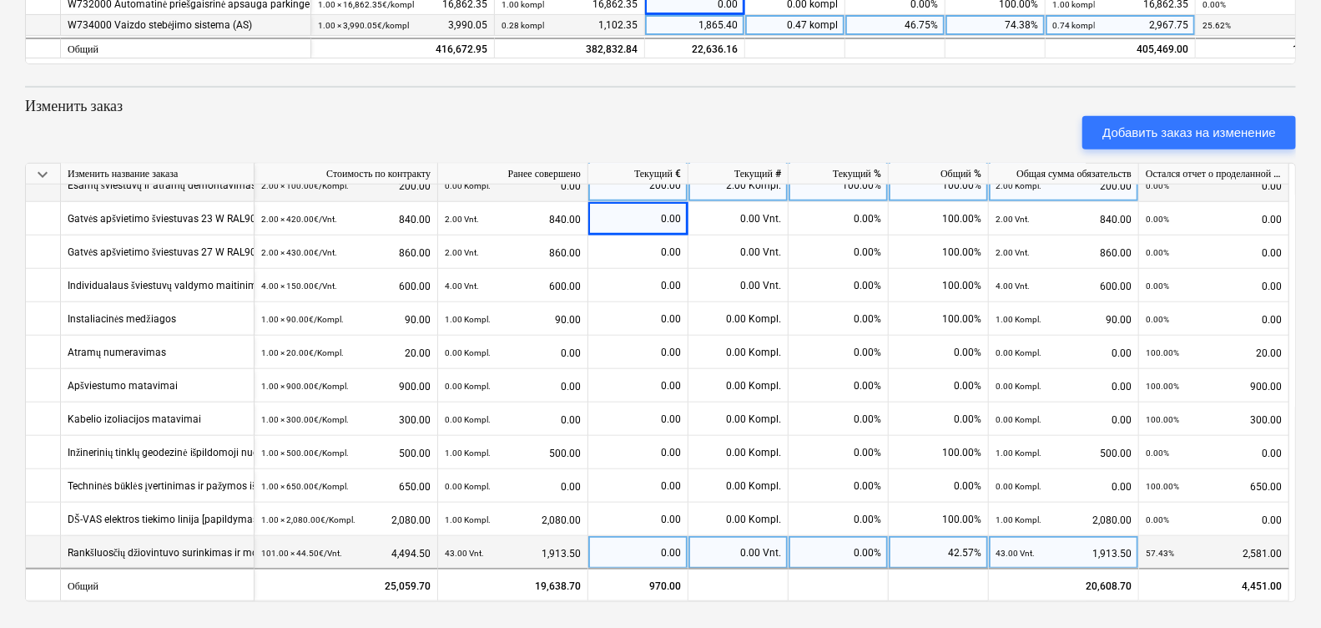
click at [751, 542] on div "0.00 Vnt." at bounding box center [738, 552] width 100 height 33
type input "58"
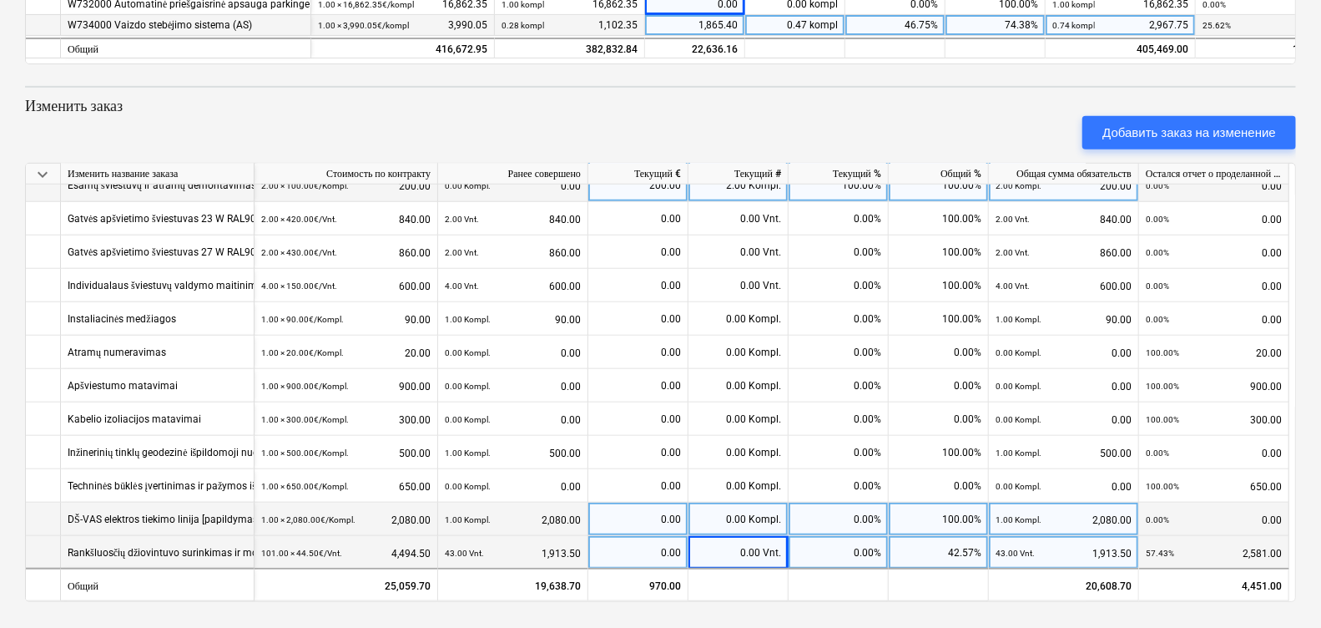
click at [762, 517] on div "0.00 Kompl." at bounding box center [738, 518] width 100 height 33
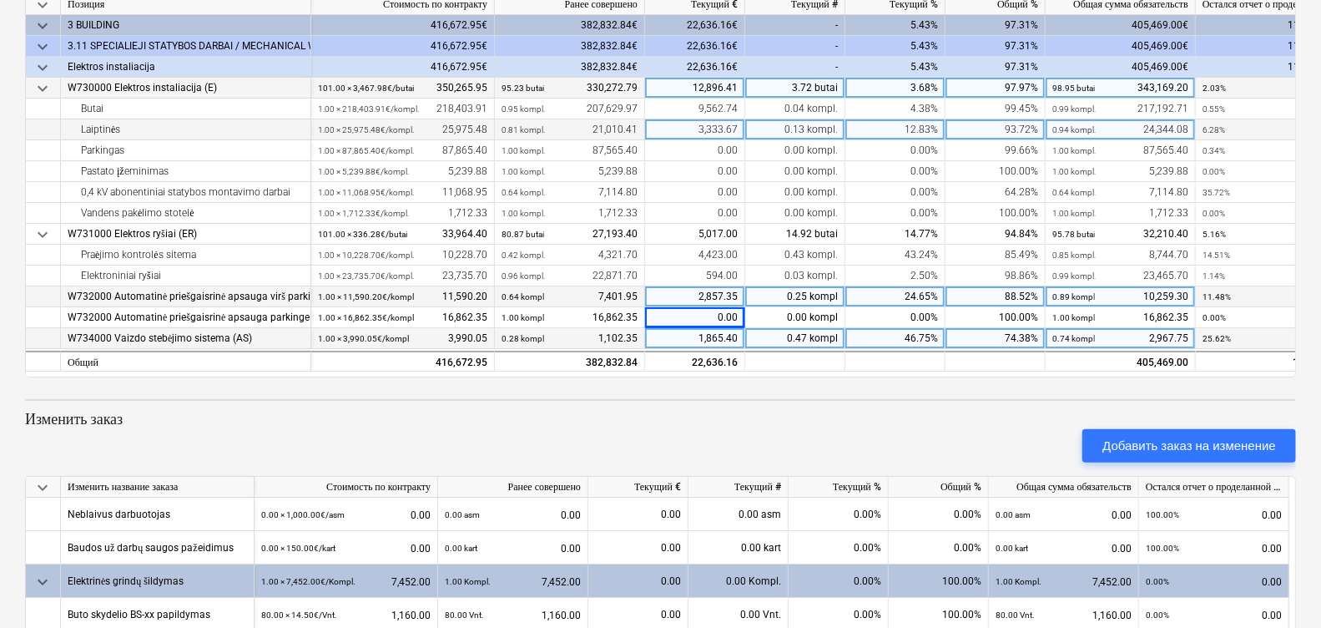
scroll to position [0, 0]
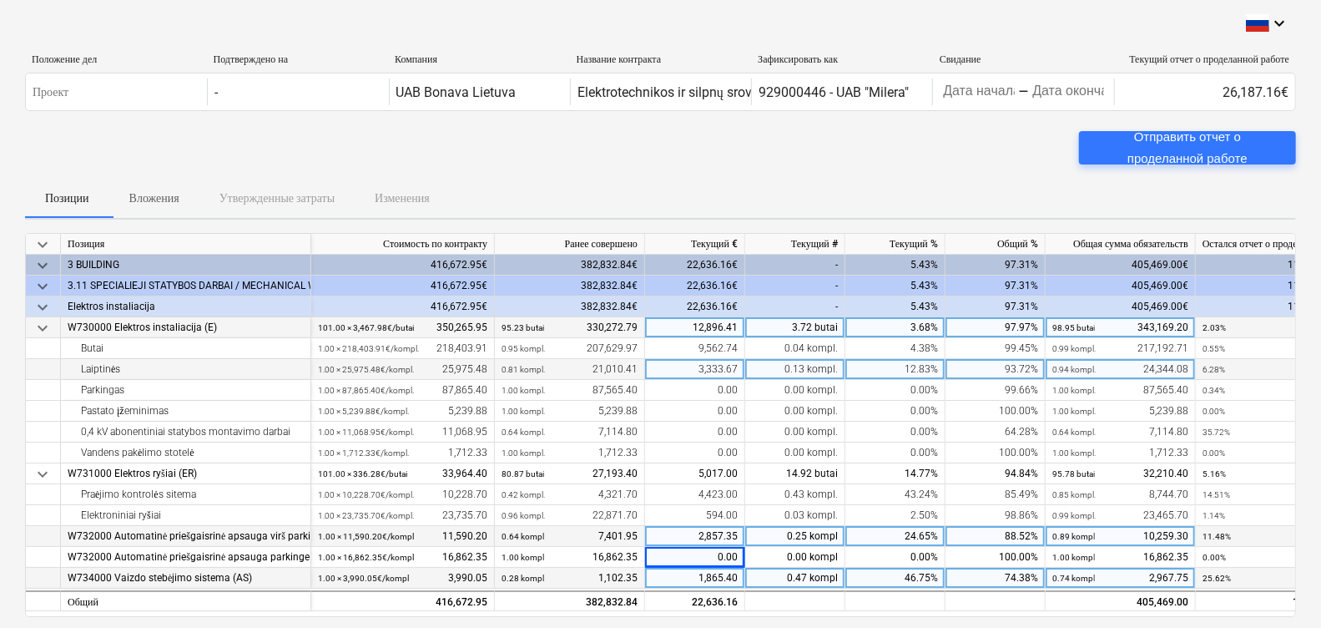
click at [720, 578] on div "1,865.40" at bounding box center [695, 577] width 100 height 21
type input "1905.4"
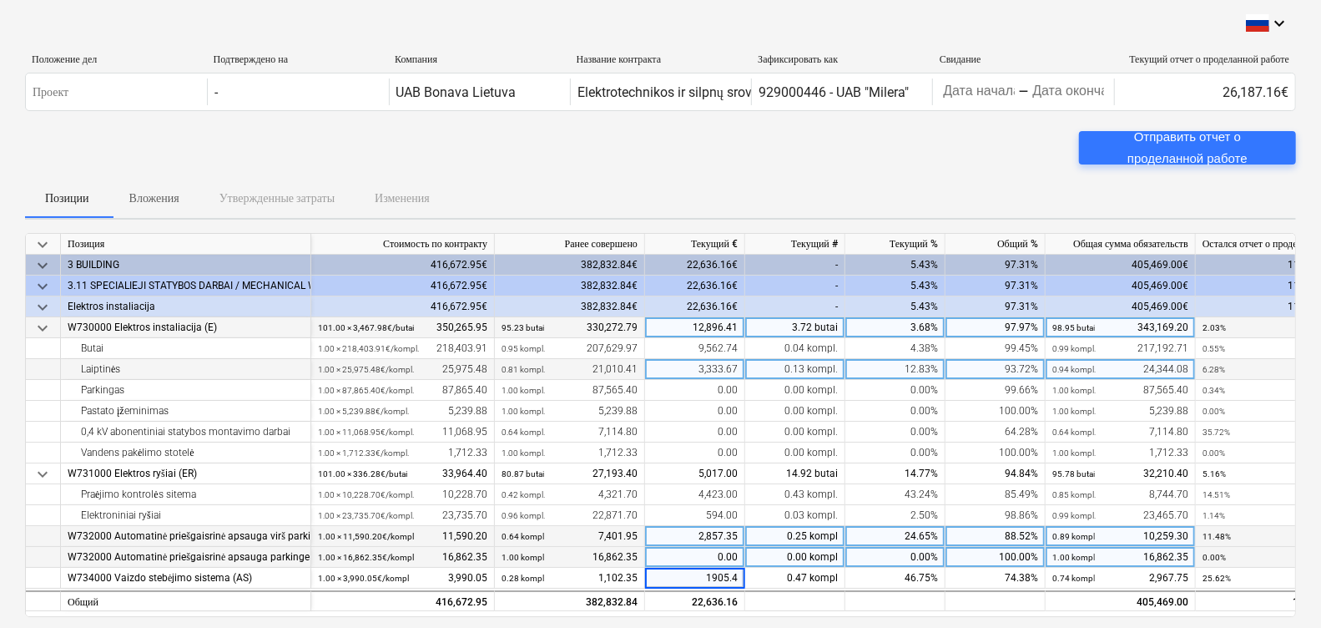
click at [721, 559] on div "0.00" at bounding box center [695, 557] width 100 height 21
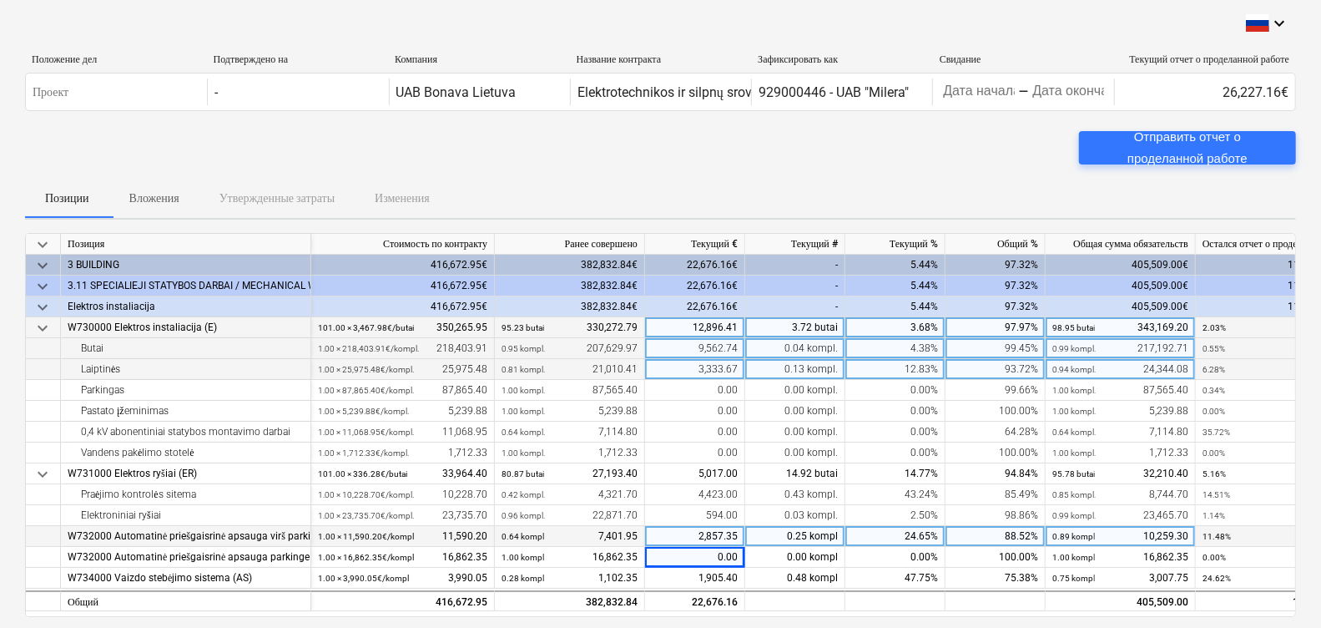
click at [709, 349] on div "9,562.74" at bounding box center [695, 348] width 100 height 21
click at [730, 366] on div "3,333.67" at bounding box center [695, 369] width 100 height 21
click at [719, 536] on div "2,857.35" at bounding box center [695, 536] width 100 height 21
click at [713, 537] on input "2857.35" at bounding box center [694, 536] width 99 height 20
drag, startPoint x: 716, startPoint y: 534, endPoint x: 725, endPoint y: 534, distance: 9.2
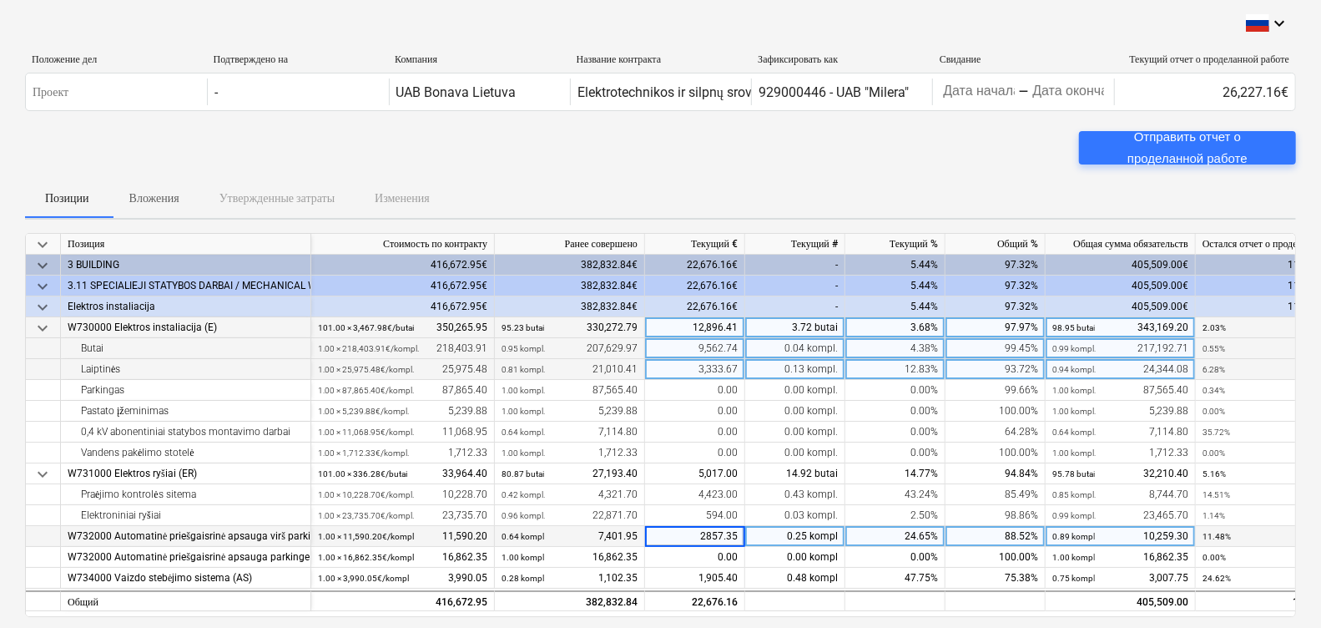
click at [716, 534] on input "2857.35" at bounding box center [694, 536] width 99 height 20
type input "2827.35"
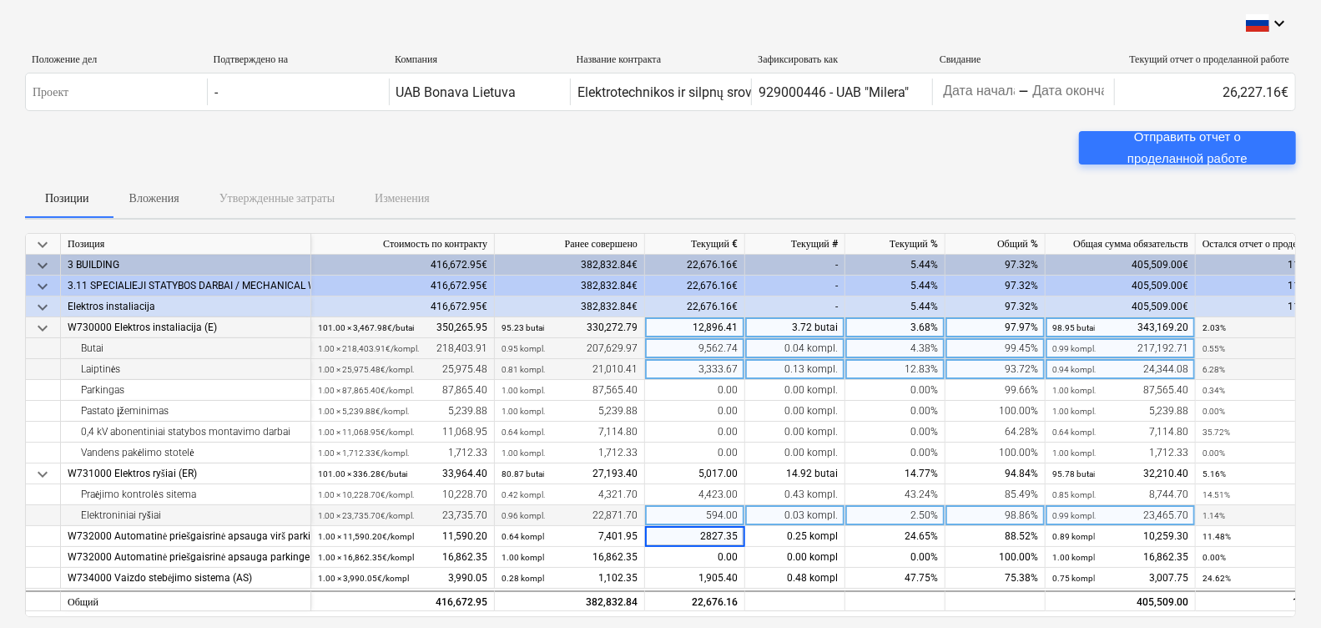
click at [718, 517] on div "594.00" at bounding box center [695, 515] width 100 height 21
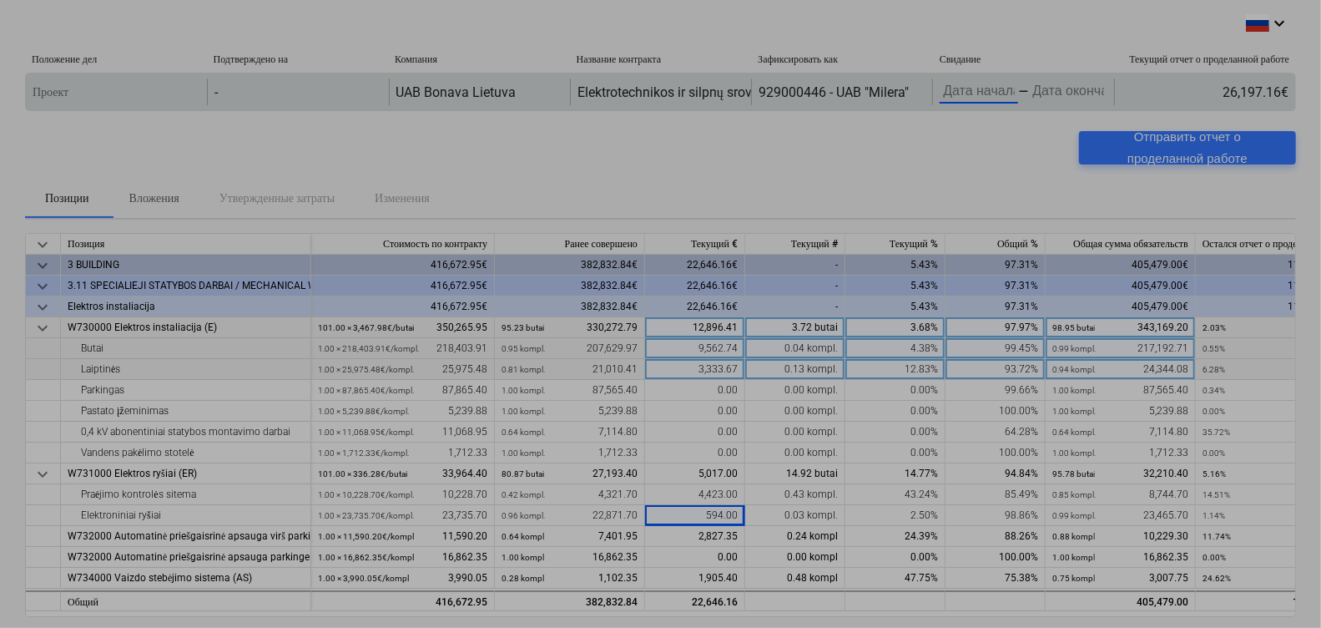
click at [994, 93] on body "keyboard_arrow_down Положение дел Подтверждено на Компания Название контракта З…" at bounding box center [660, 314] width 1321 height 628
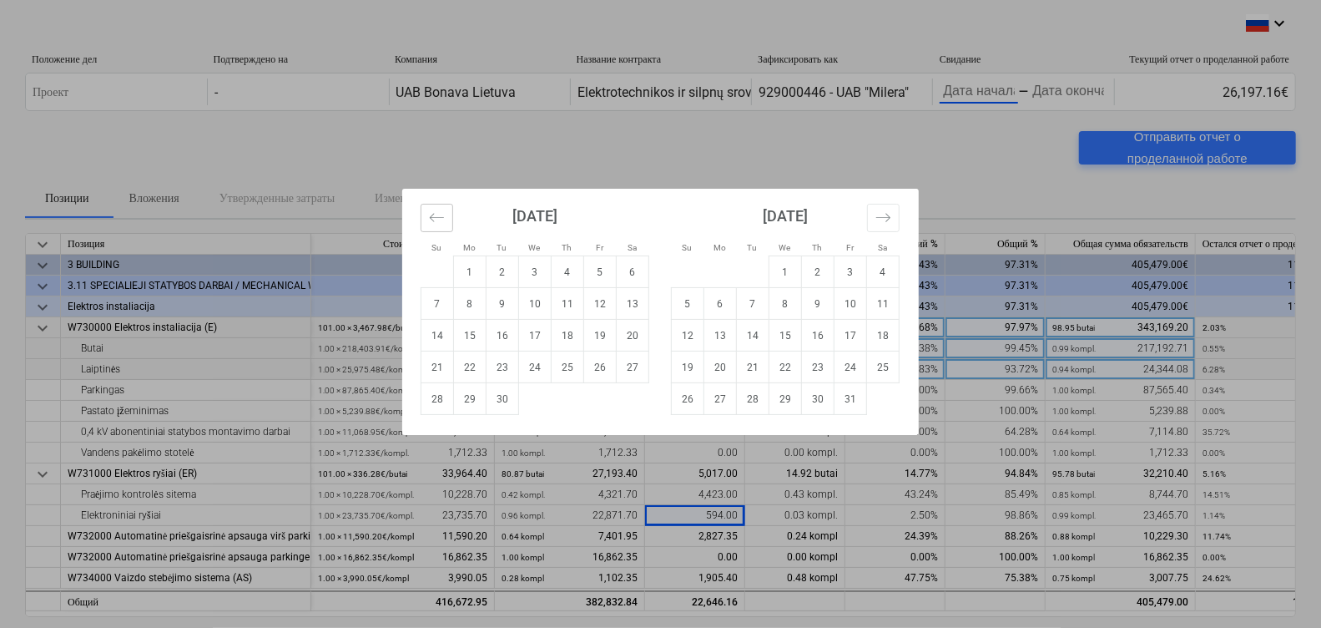
click at [438, 207] on button "Move backward to switch to the previous month." at bounding box center [437, 218] width 33 height 28
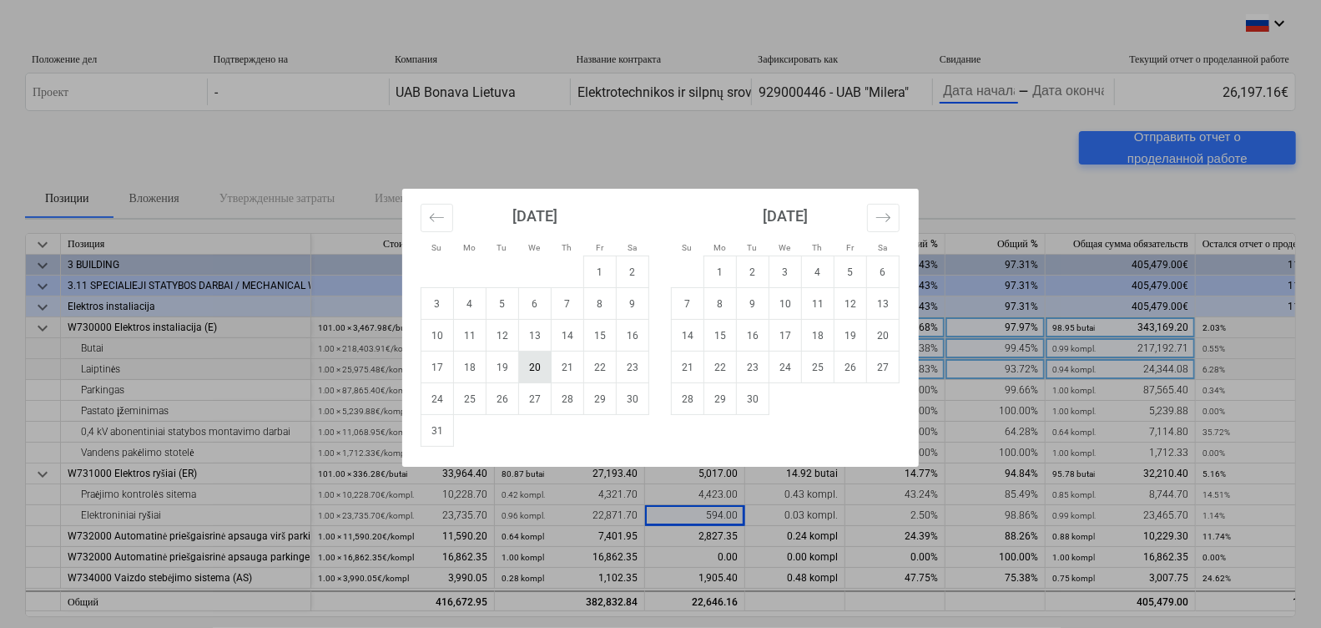
click at [529, 378] on td "20" at bounding box center [535, 367] width 33 height 32
type input "[DATE]"
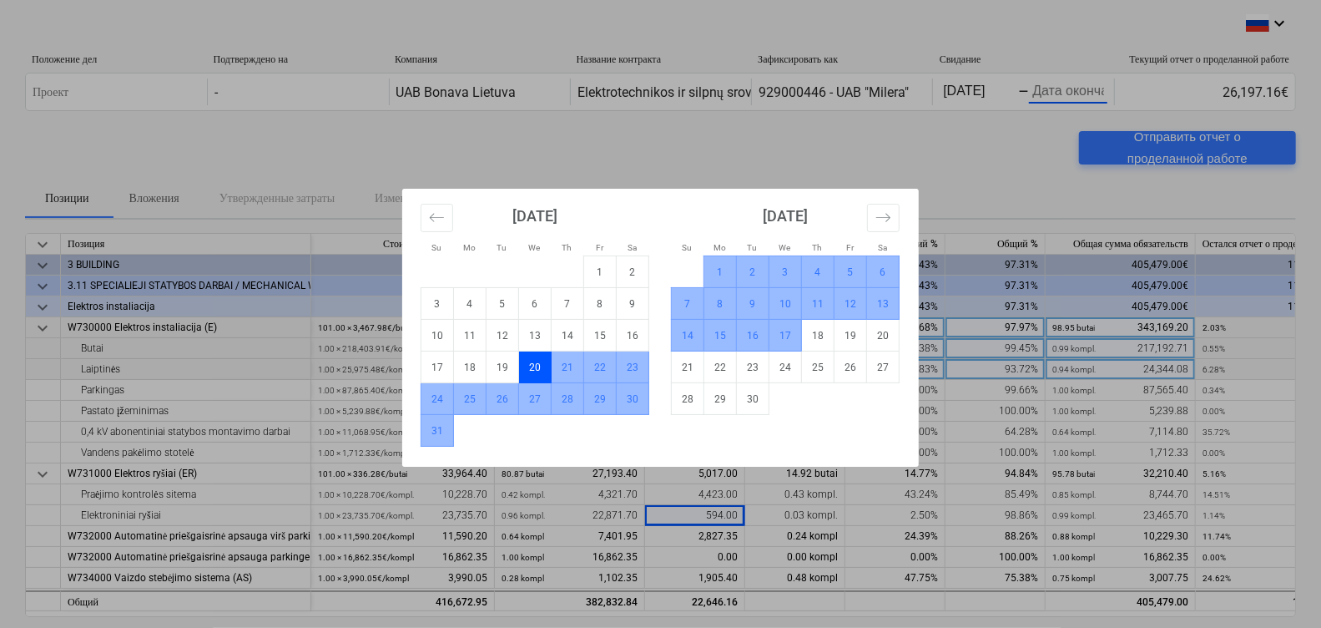
click at [778, 336] on td "17" at bounding box center [785, 336] width 33 height 32
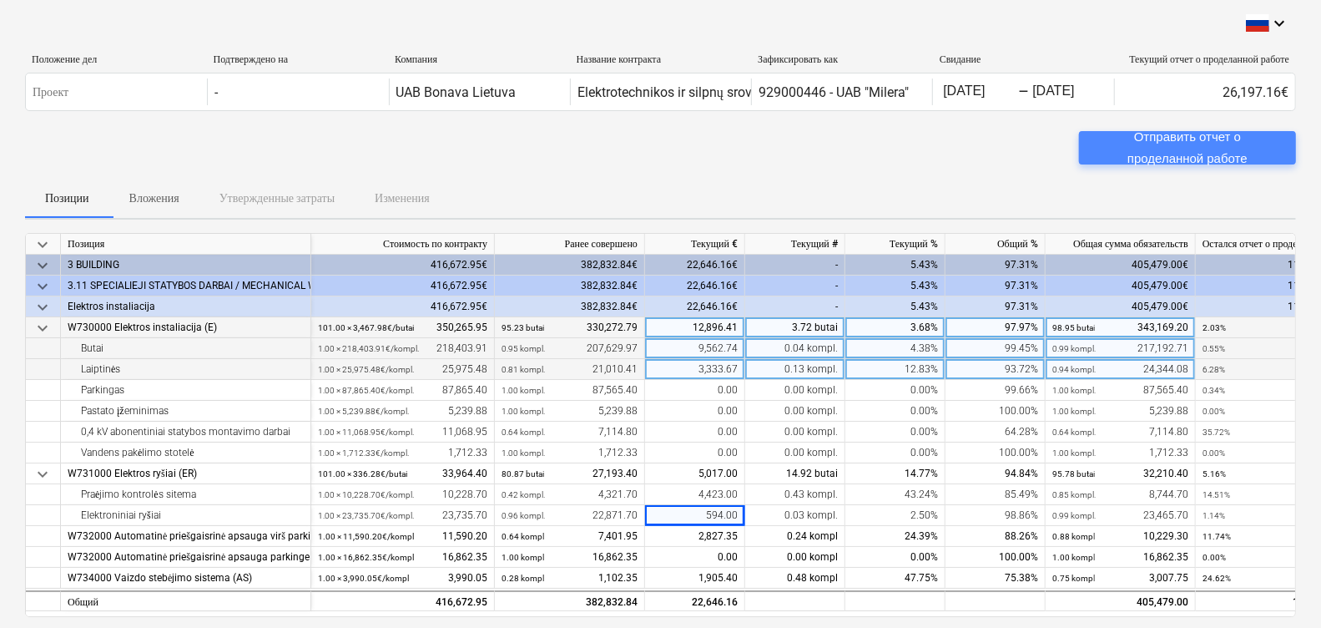
click at [1171, 154] on div "Отправить отчет о проделанной работе" at bounding box center [1187, 148] width 177 height 44
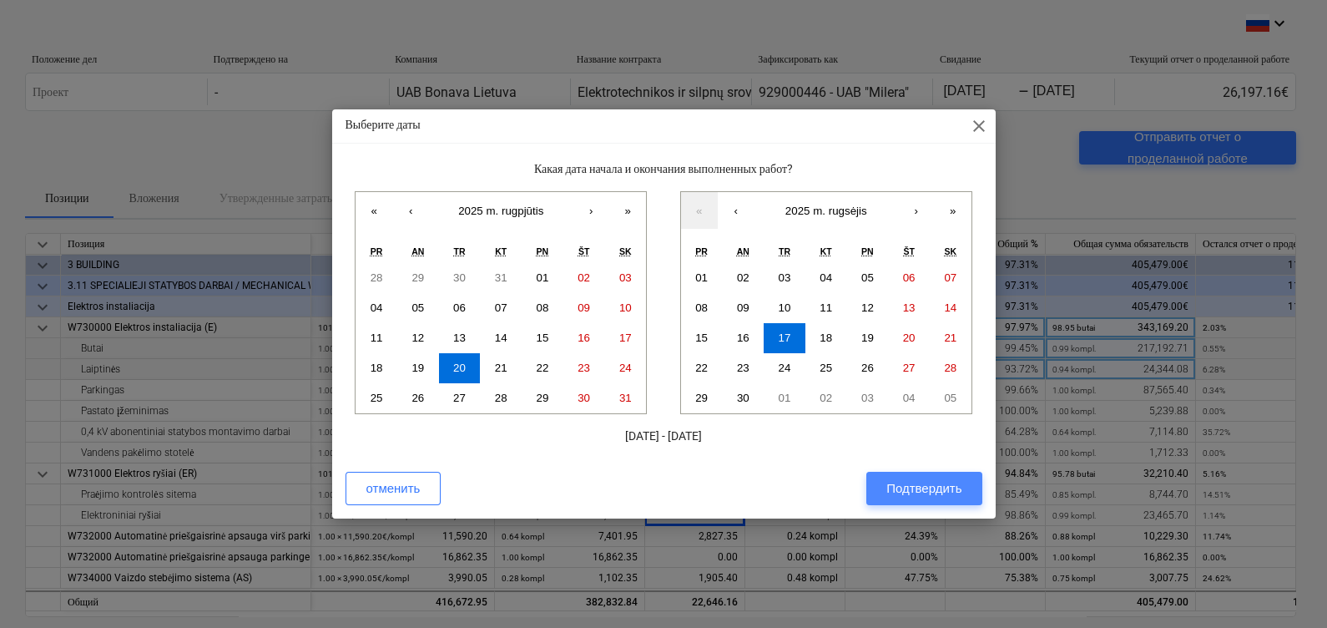
click at [926, 484] on div "Подтвердить" at bounding box center [923, 488] width 75 height 22
